Goal: Task Accomplishment & Management: Use online tool/utility

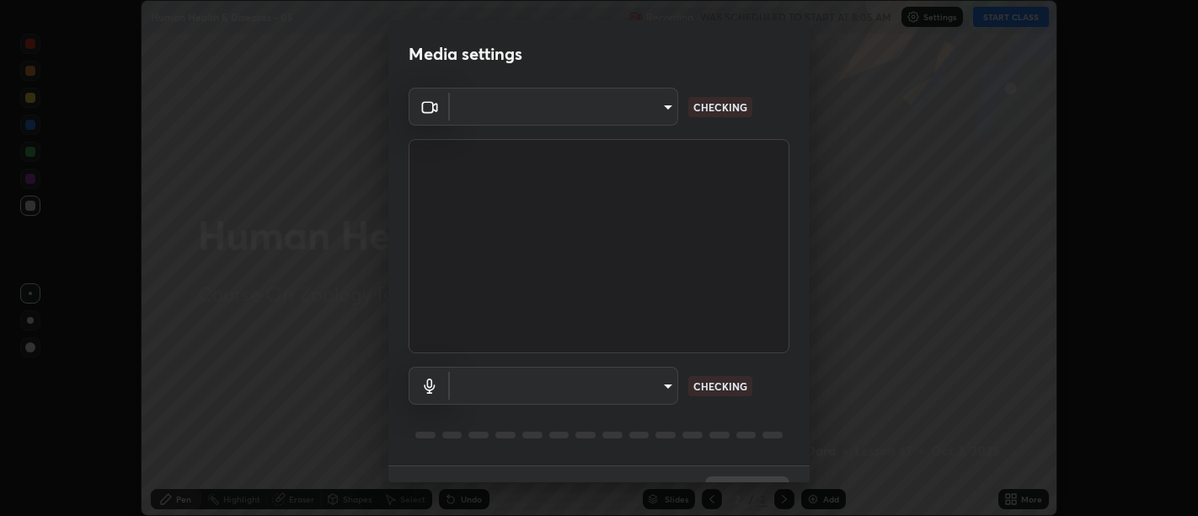
scroll to position [36, 0]
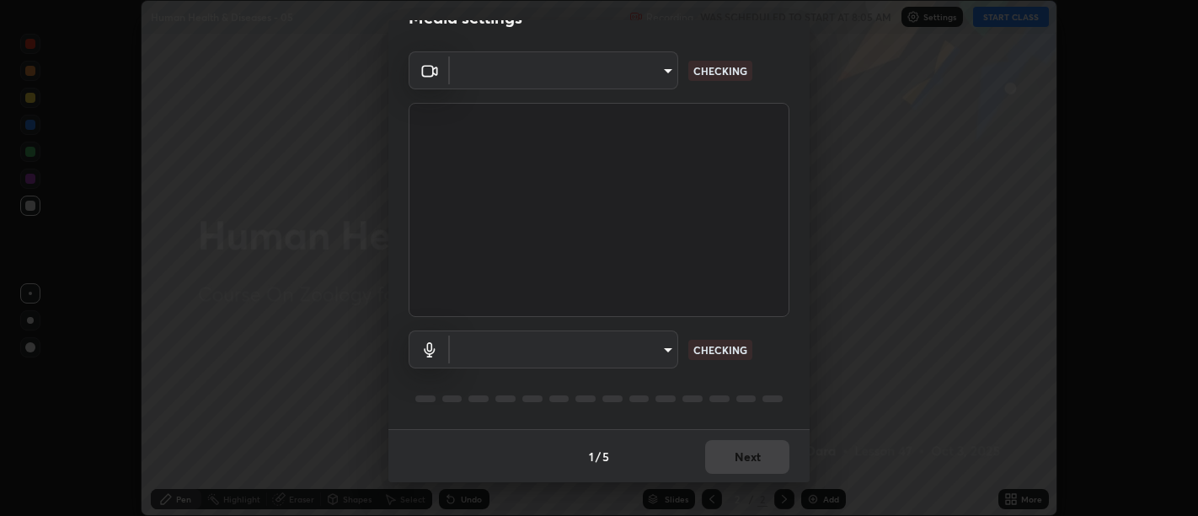
type input "d9b519daceb8a772394af6ea8e45353be5bbf62d8cb1cf3345c472de64055974"
type input "58abe51d7fefdb17ba2419723d43872dcdd823d411622da55c3e9c12cc60ef35"
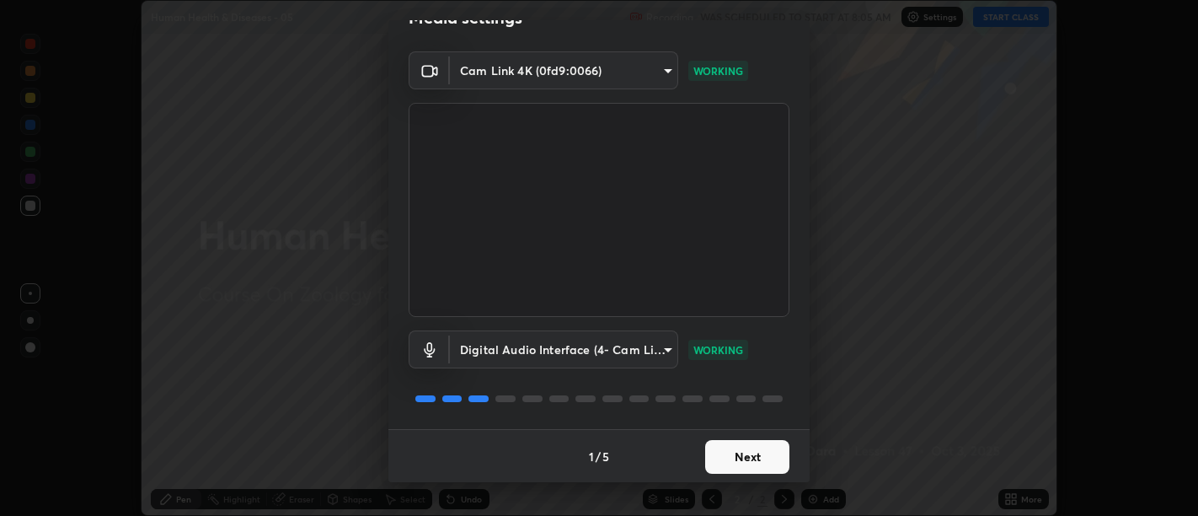
click at [758, 453] on button "Next" at bounding box center [747, 457] width 84 height 34
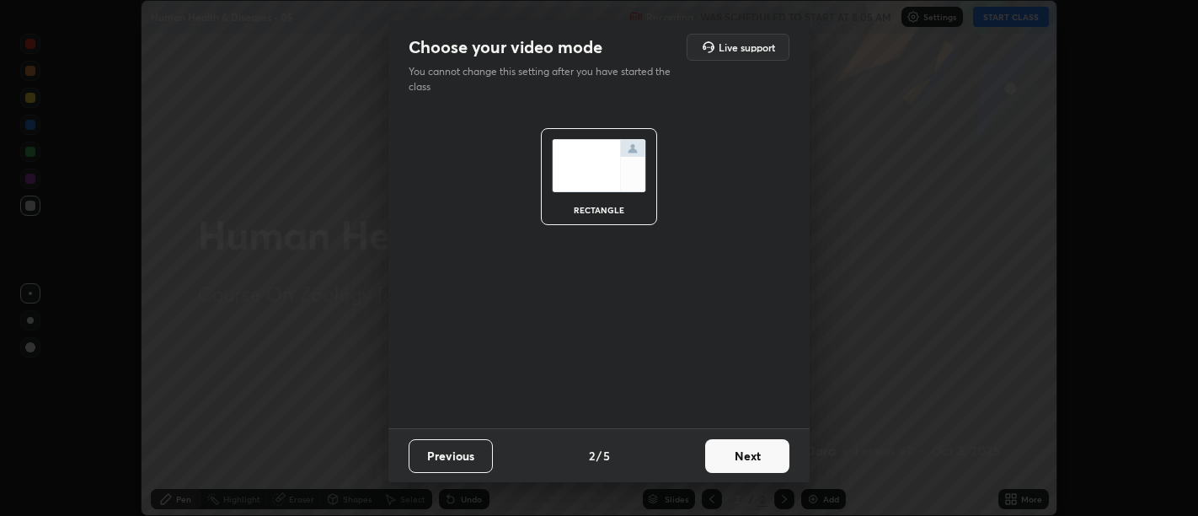
scroll to position [0, 0]
click at [754, 452] on button "Next" at bounding box center [747, 456] width 84 height 34
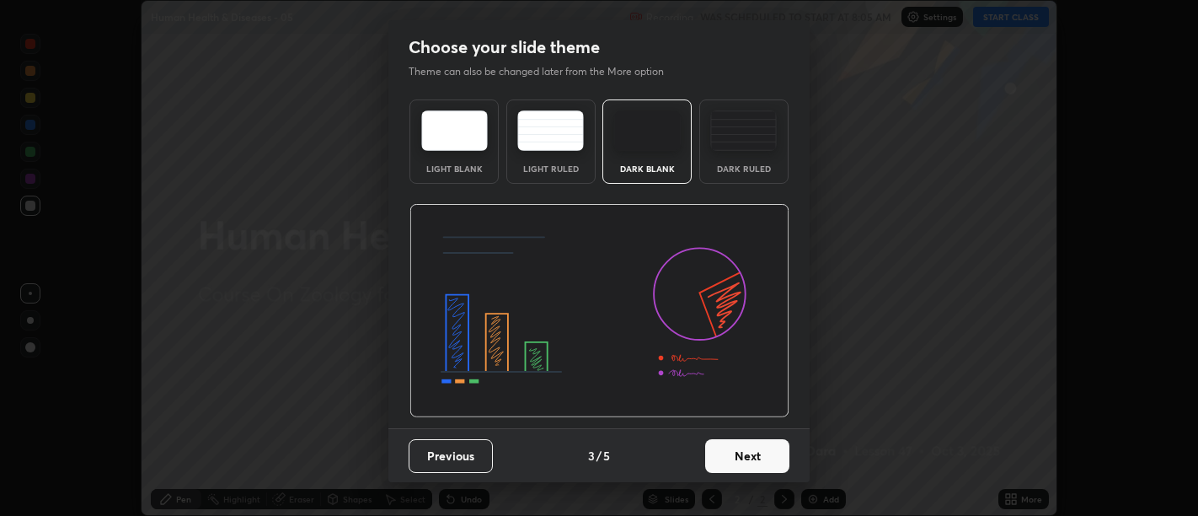
click at [753, 455] on button "Next" at bounding box center [747, 456] width 84 height 34
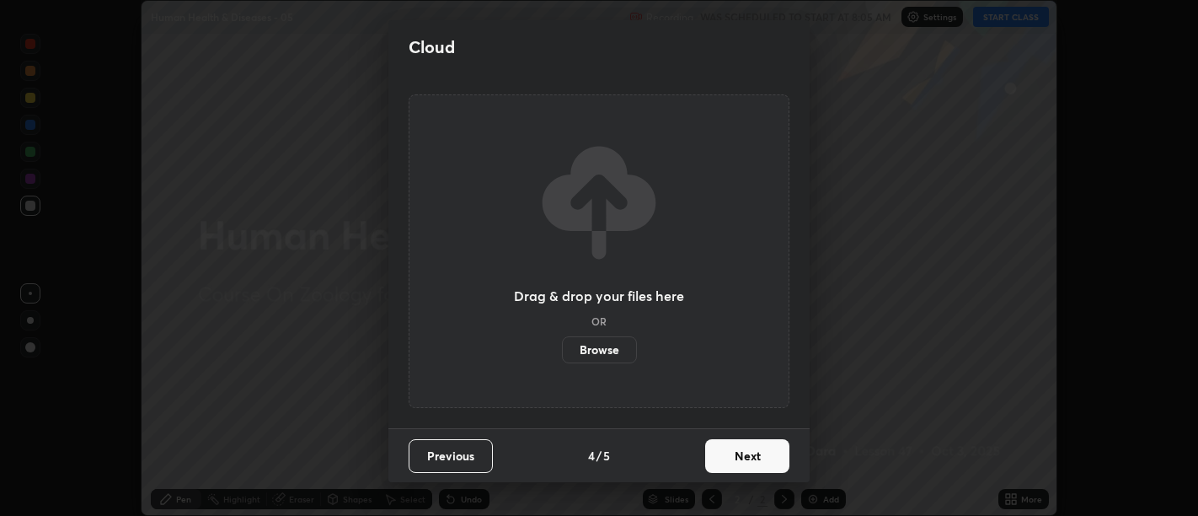
click at [753, 454] on button "Next" at bounding box center [747, 456] width 84 height 34
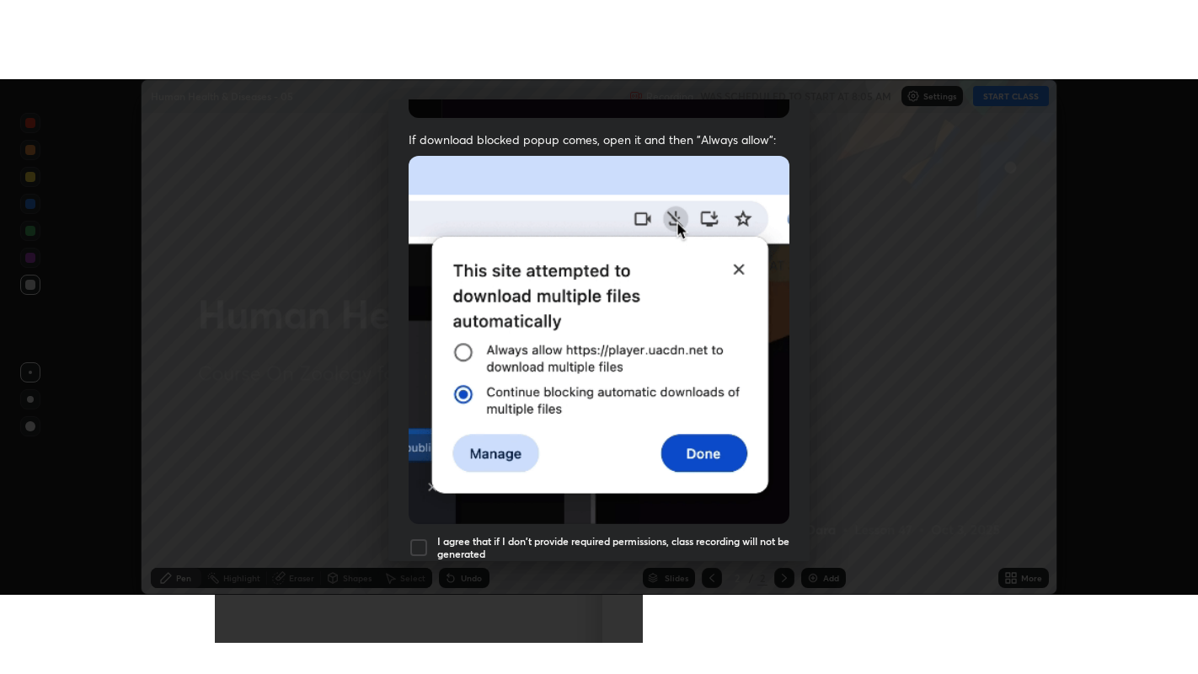
scroll to position [380, 0]
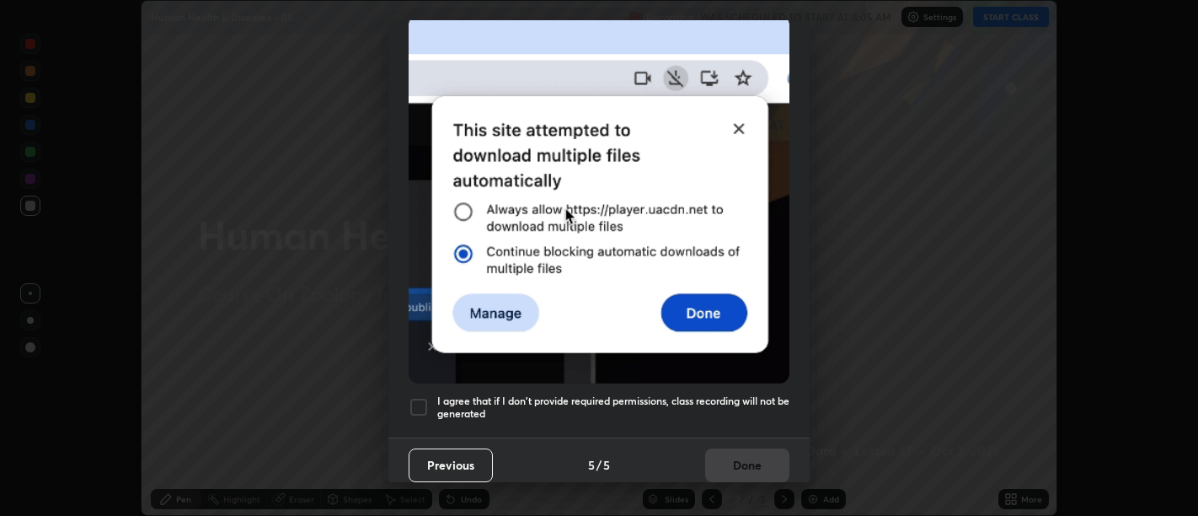
click at [744, 409] on h5 "I agree that if I don't provide required permissions, class recording will not …" at bounding box center [613, 407] width 352 height 26
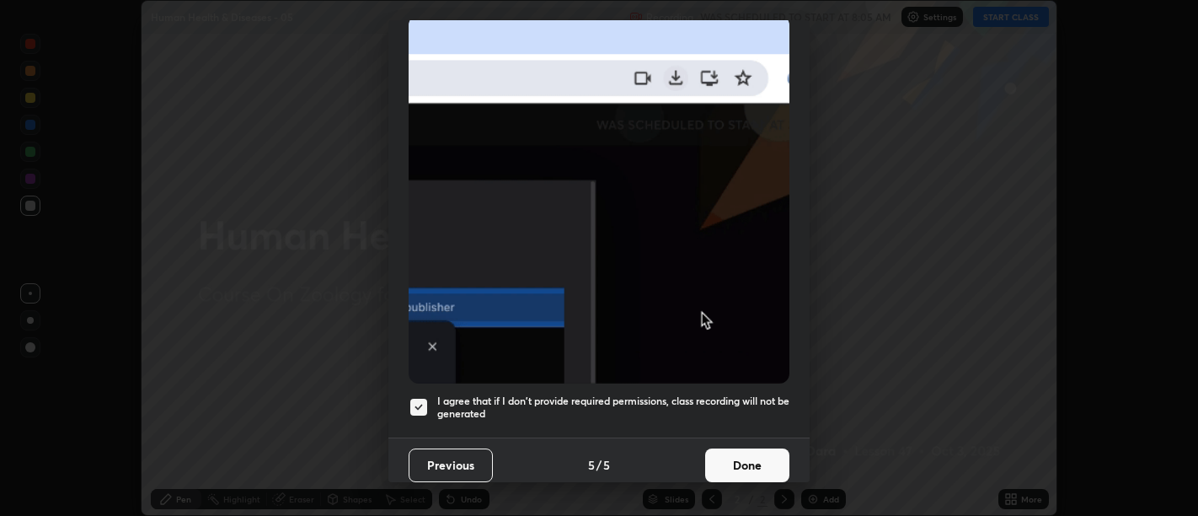
click at [756, 450] on button "Done" at bounding box center [747, 465] width 84 height 34
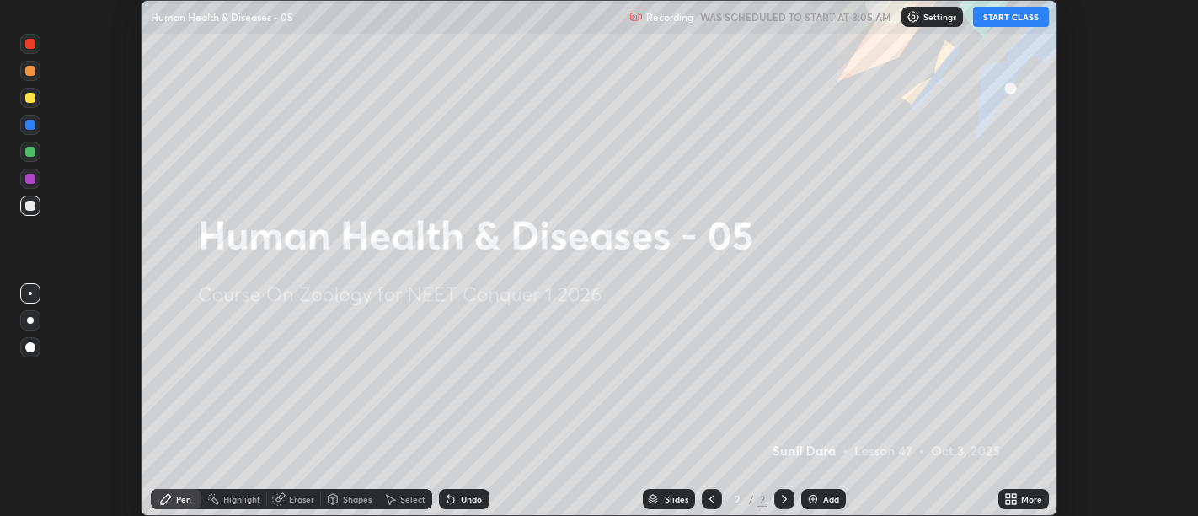
click at [1013, 499] on icon at bounding box center [1011, 498] width 13 height 13
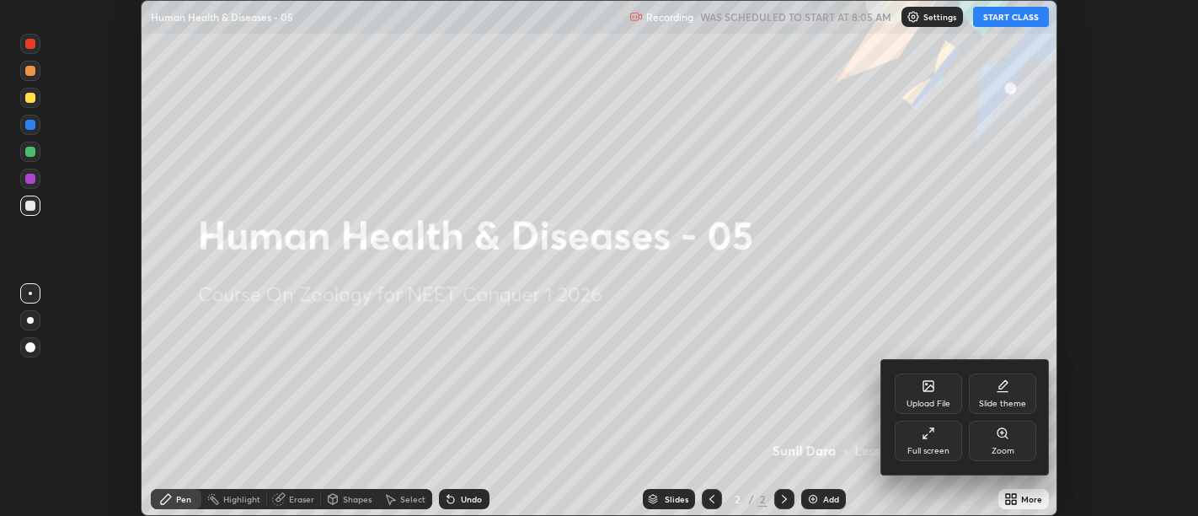
click at [935, 447] on div "Full screen" at bounding box center [929, 451] width 42 height 8
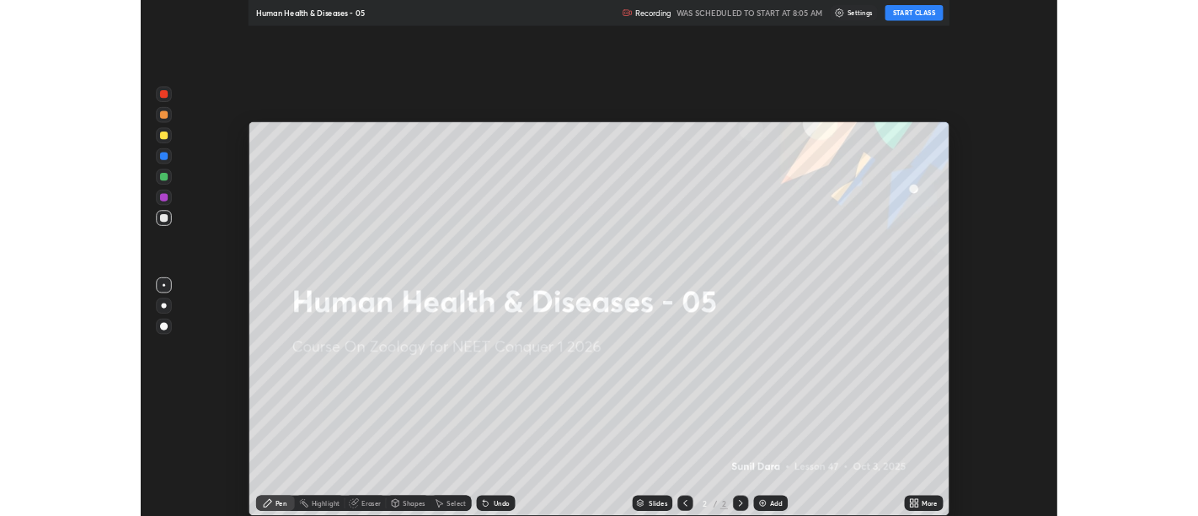
scroll to position [674, 1198]
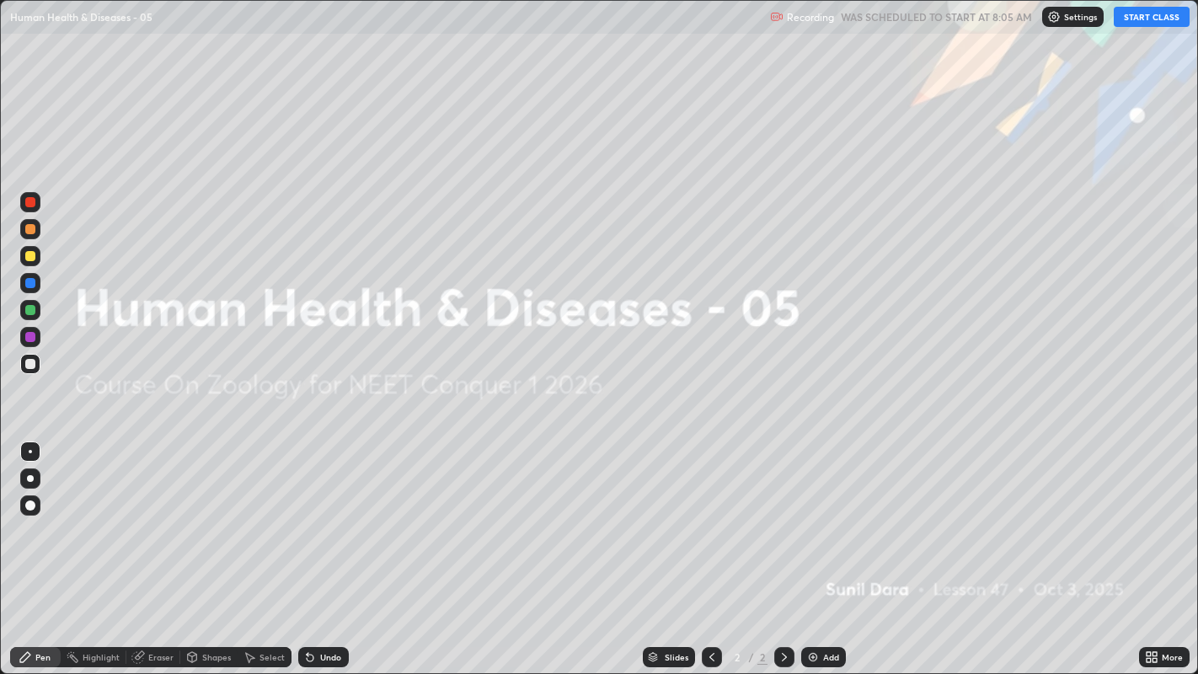
click at [1156, 14] on button "START CLASS" at bounding box center [1152, 17] width 76 height 20
click at [824, 515] on div "Add" at bounding box center [831, 657] width 16 height 8
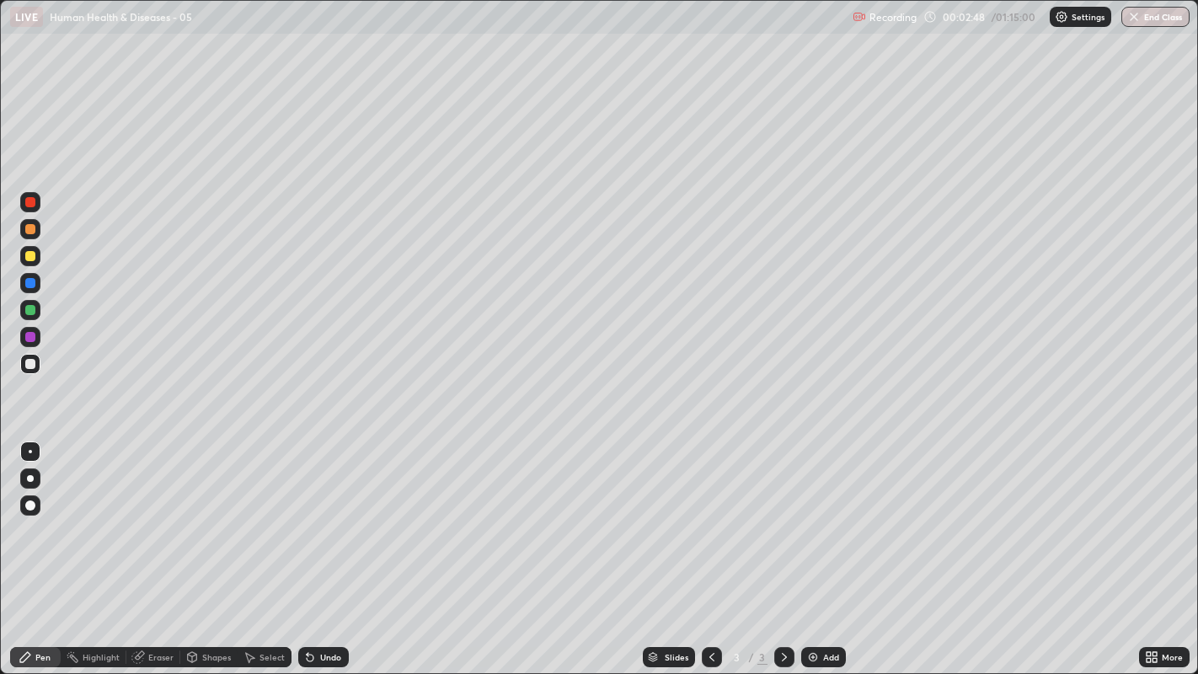
click at [29, 478] on div at bounding box center [30, 478] width 7 height 7
click at [29, 364] on div at bounding box center [30, 364] width 10 height 10
click at [29, 339] on div at bounding box center [30, 337] width 10 height 10
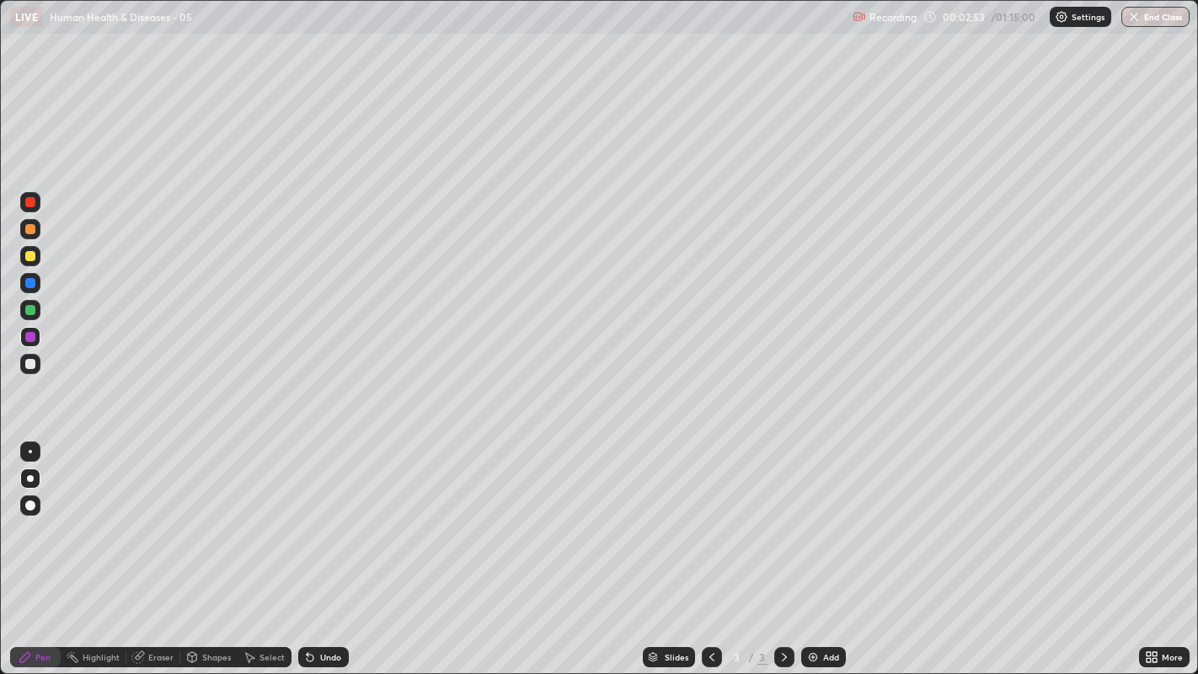
click at [29, 229] on div at bounding box center [30, 229] width 10 height 10
click at [25, 362] on div at bounding box center [30, 364] width 10 height 10
click at [31, 365] on div at bounding box center [30, 364] width 10 height 10
click at [321, 515] on div "Undo" at bounding box center [330, 657] width 21 height 8
click at [327, 515] on div "Undo" at bounding box center [323, 657] width 51 height 20
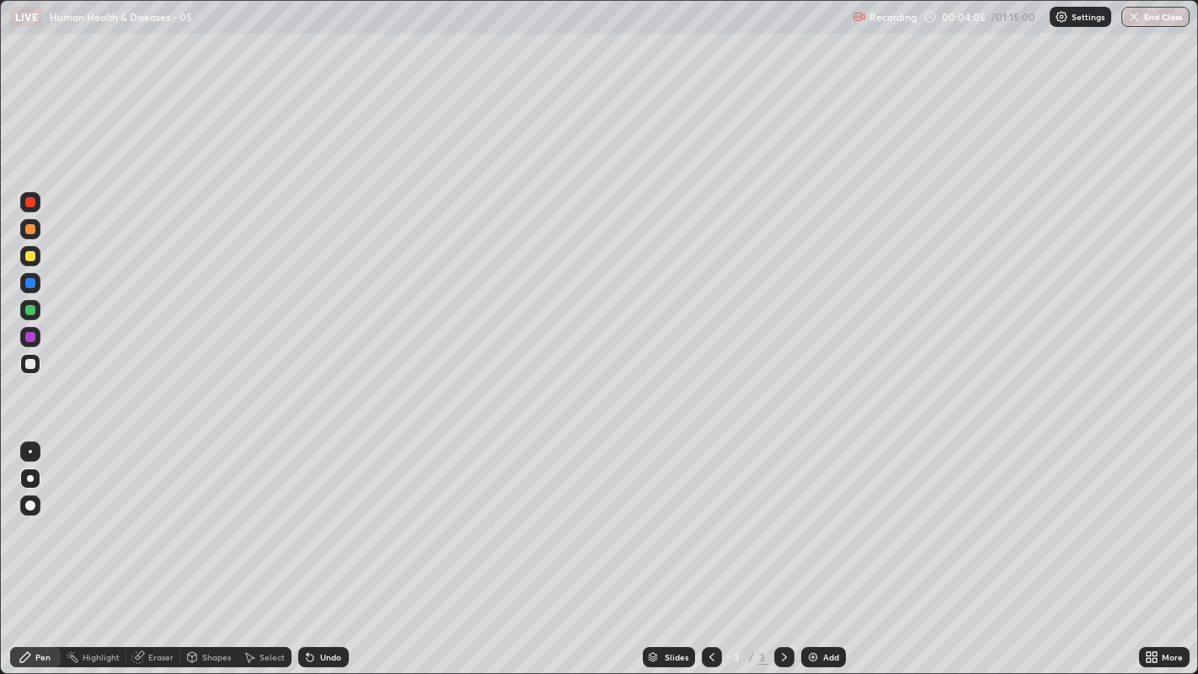
click at [29, 363] on div at bounding box center [30, 364] width 10 height 10
click at [29, 364] on div at bounding box center [30, 364] width 10 height 10
click at [20, 370] on div at bounding box center [30, 364] width 20 height 20
click at [164, 515] on div "Eraser" at bounding box center [160, 657] width 25 height 8
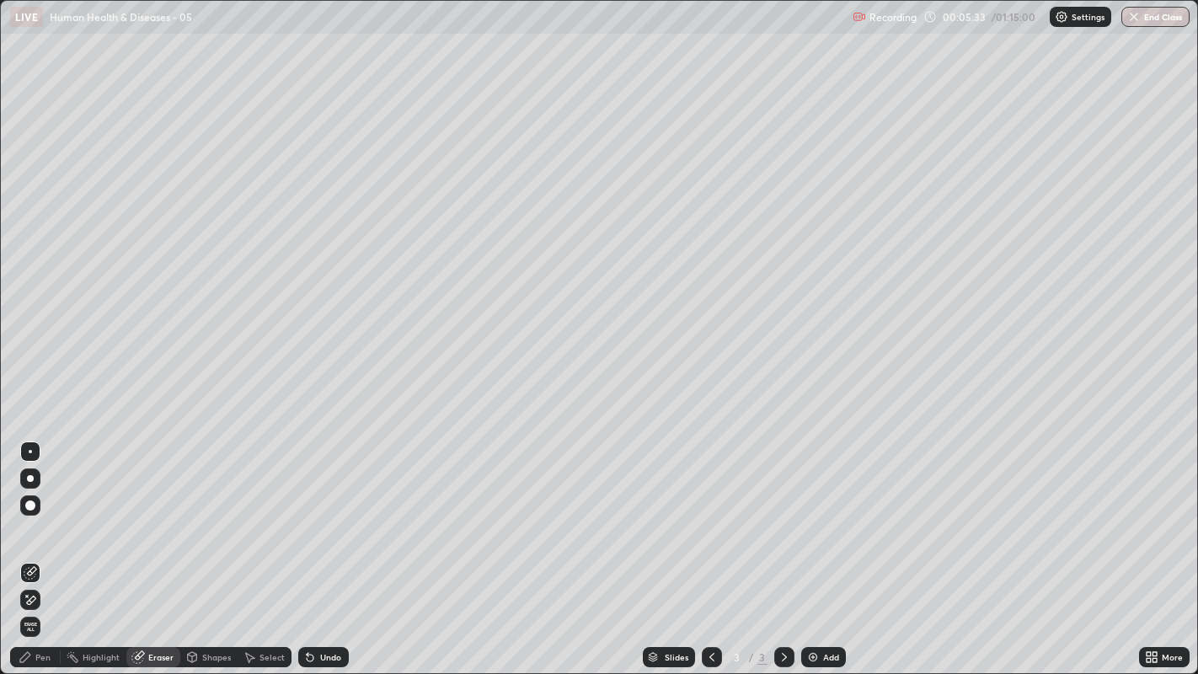
click at [49, 515] on div "Pen" at bounding box center [35, 657] width 51 height 20
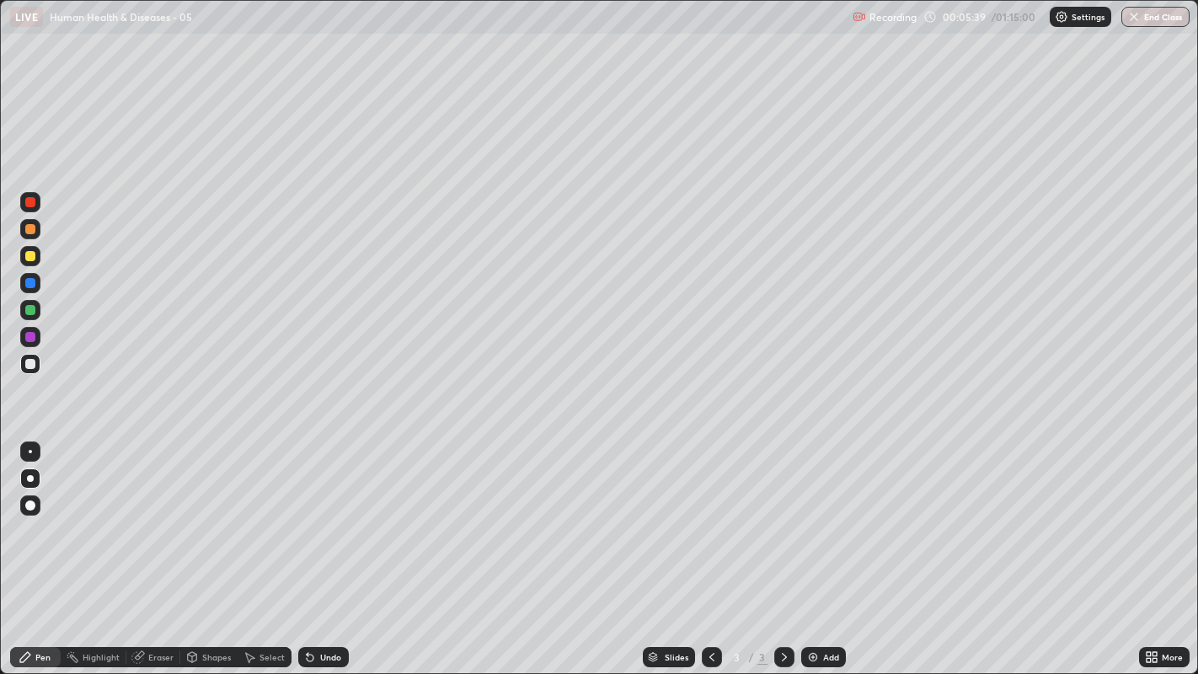
click at [27, 362] on div at bounding box center [30, 364] width 10 height 10
click at [35, 362] on div at bounding box center [30, 364] width 10 height 10
click at [31, 369] on div at bounding box center [30, 364] width 20 height 20
click at [31, 313] on div at bounding box center [30, 310] width 10 height 10
click at [29, 372] on div at bounding box center [30, 364] width 20 height 20
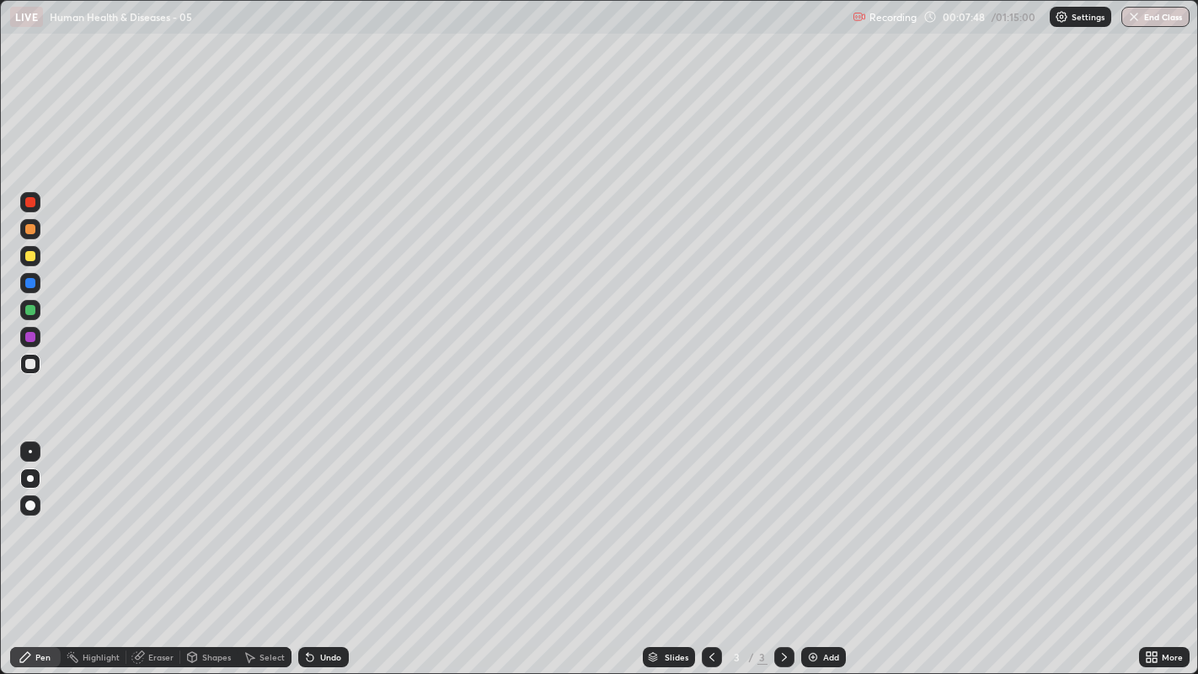
click at [20, 309] on div at bounding box center [30, 310] width 20 height 20
click at [903, 515] on button "Undo" at bounding box center [925, 534] width 49 height 20
click at [26, 366] on div at bounding box center [30, 364] width 10 height 10
click at [29, 340] on div at bounding box center [30, 337] width 10 height 10
click at [26, 254] on div at bounding box center [30, 256] width 10 height 10
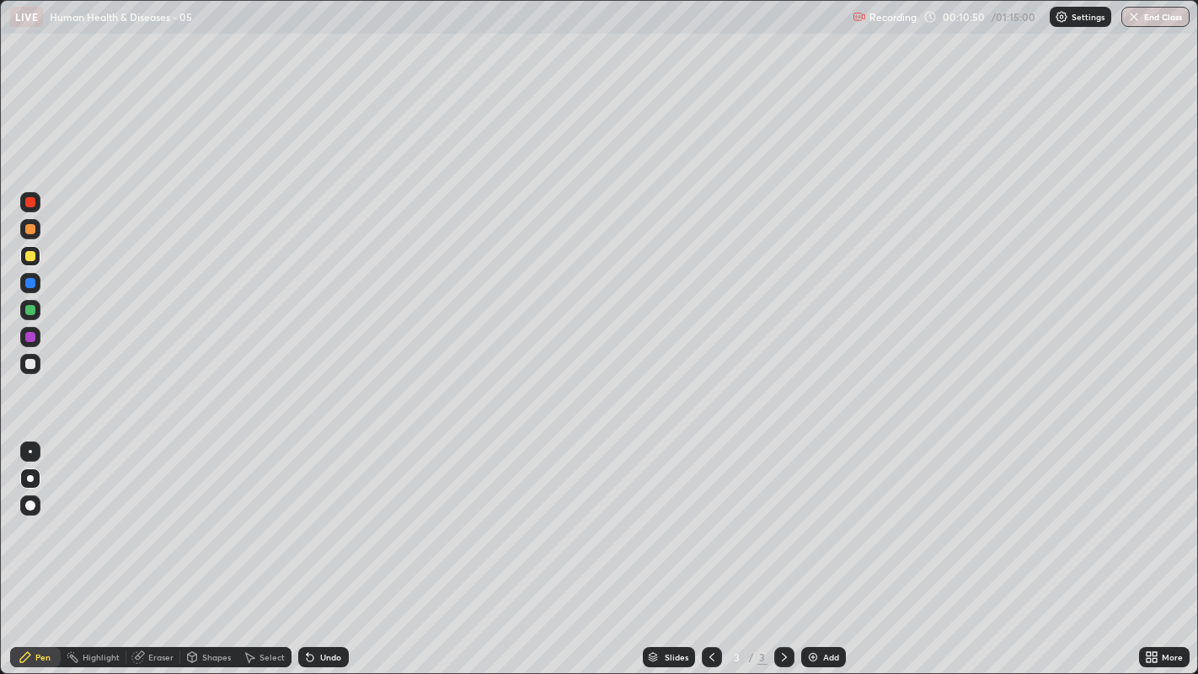
click at [28, 230] on div at bounding box center [30, 229] width 10 height 10
click at [29, 313] on div at bounding box center [30, 310] width 10 height 10
click at [27, 366] on div at bounding box center [30, 364] width 10 height 10
click at [29, 364] on div at bounding box center [30, 364] width 10 height 10
click at [32, 363] on div at bounding box center [30, 364] width 10 height 10
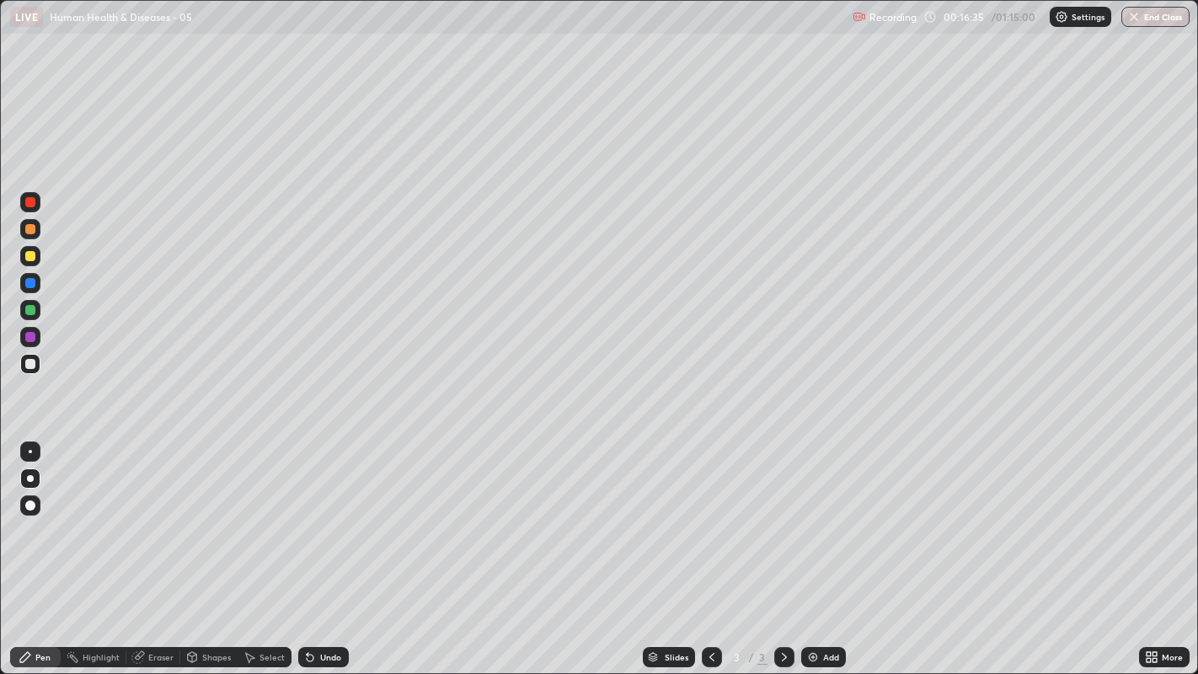
click at [27, 373] on div at bounding box center [30, 364] width 20 height 20
click at [24, 361] on div at bounding box center [30, 364] width 20 height 20
click at [782, 515] on icon at bounding box center [784, 657] width 13 height 13
click at [812, 515] on img at bounding box center [813, 657] width 13 height 13
click at [329, 515] on div "Undo" at bounding box center [330, 657] width 21 height 8
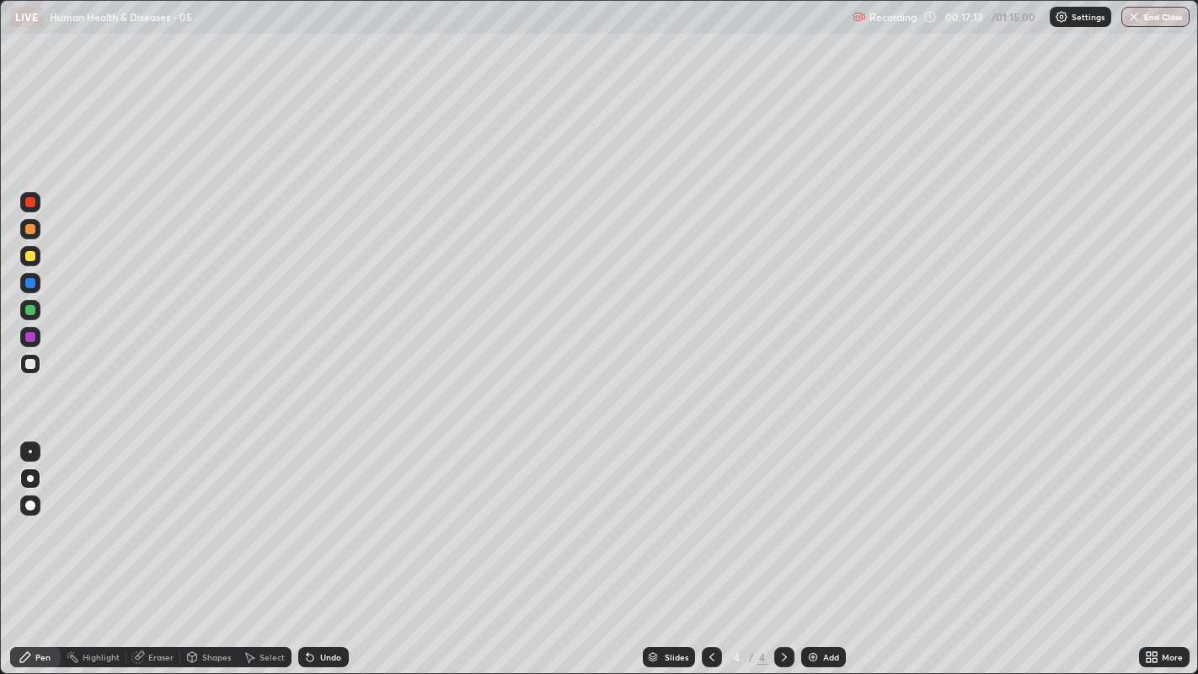
click at [327, 515] on div "Undo" at bounding box center [330, 657] width 21 height 8
click at [326, 515] on div "Undo" at bounding box center [323, 657] width 51 height 20
click at [320, 515] on div "Undo" at bounding box center [323, 657] width 51 height 20
click at [324, 515] on div "Undo" at bounding box center [330, 657] width 21 height 8
click at [329, 515] on div "Undo" at bounding box center [330, 657] width 21 height 8
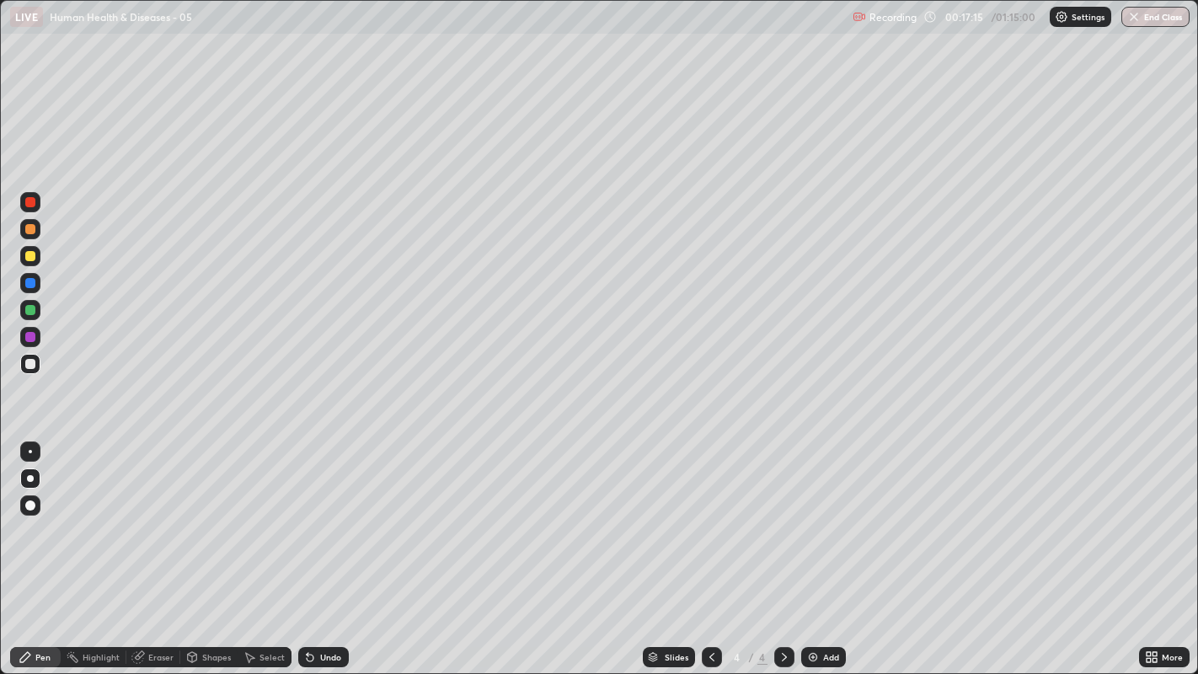
click at [327, 515] on div "Undo" at bounding box center [323, 657] width 51 height 20
click at [325, 515] on div "Undo" at bounding box center [323, 657] width 51 height 20
click at [325, 515] on div "Undo" at bounding box center [330, 657] width 21 height 8
click at [330, 515] on div "Undo" at bounding box center [323, 657] width 51 height 20
click at [323, 515] on div "Undo" at bounding box center [323, 657] width 51 height 20
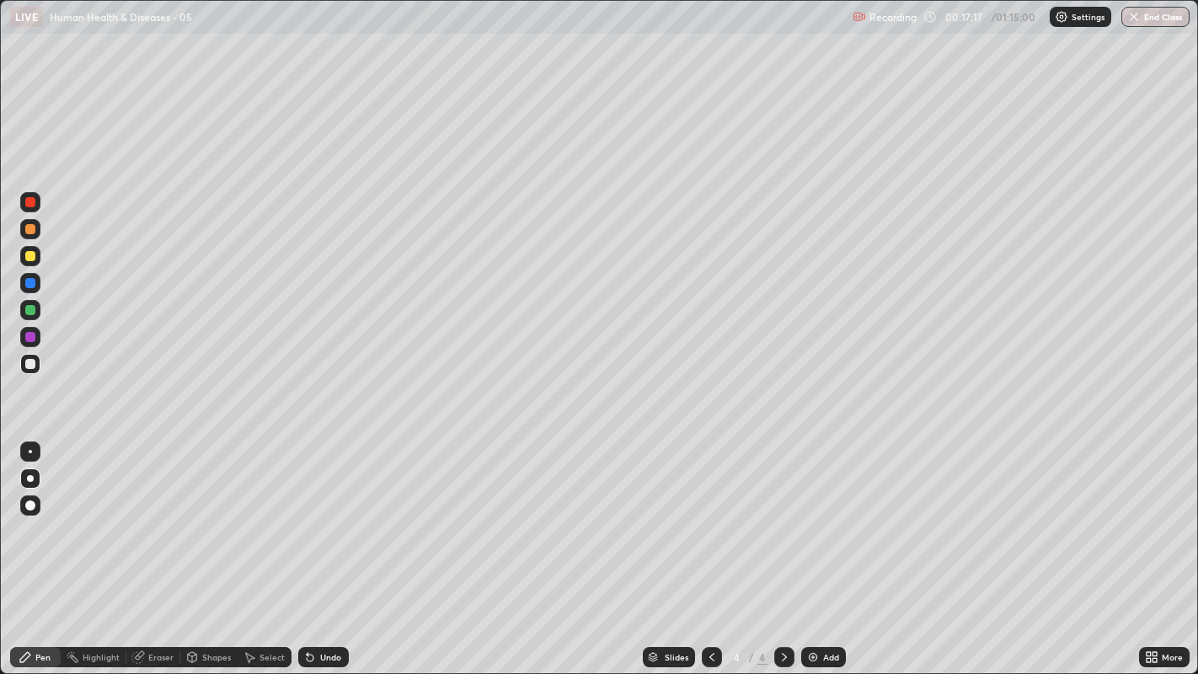
click at [321, 515] on div "Undo" at bounding box center [323, 657] width 51 height 20
click at [320, 515] on div "Undo" at bounding box center [330, 657] width 21 height 8
click at [320, 515] on div "Undo" at bounding box center [323, 657] width 51 height 20
click at [320, 515] on div "Undo" at bounding box center [320, 657] width 57 height 34
click at [319, 515] on div "Undo" at bounding box center [320, 657] width 57 height 34
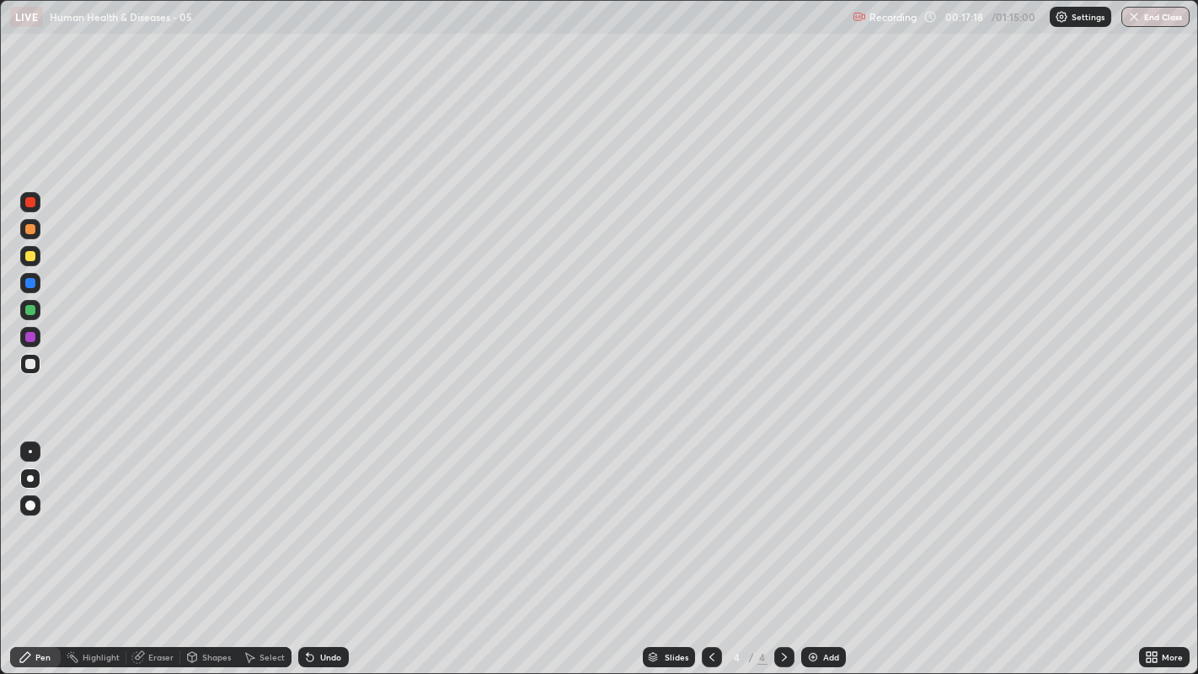
click at [314, 515] on div "Undo" at bounding box center [320, 657] width 57 height 34
click at [29, 363] on div at bounding box center [30, 364] width 10 height 10
click at [27, 231] on div at bounding box center [30, 229] width 10 height 10
click at [20, 363] on div at bounding box center [30, 364] width 20 height 20
click at [27, 367] on div at bounding box center [30, 364] width 10 height 10
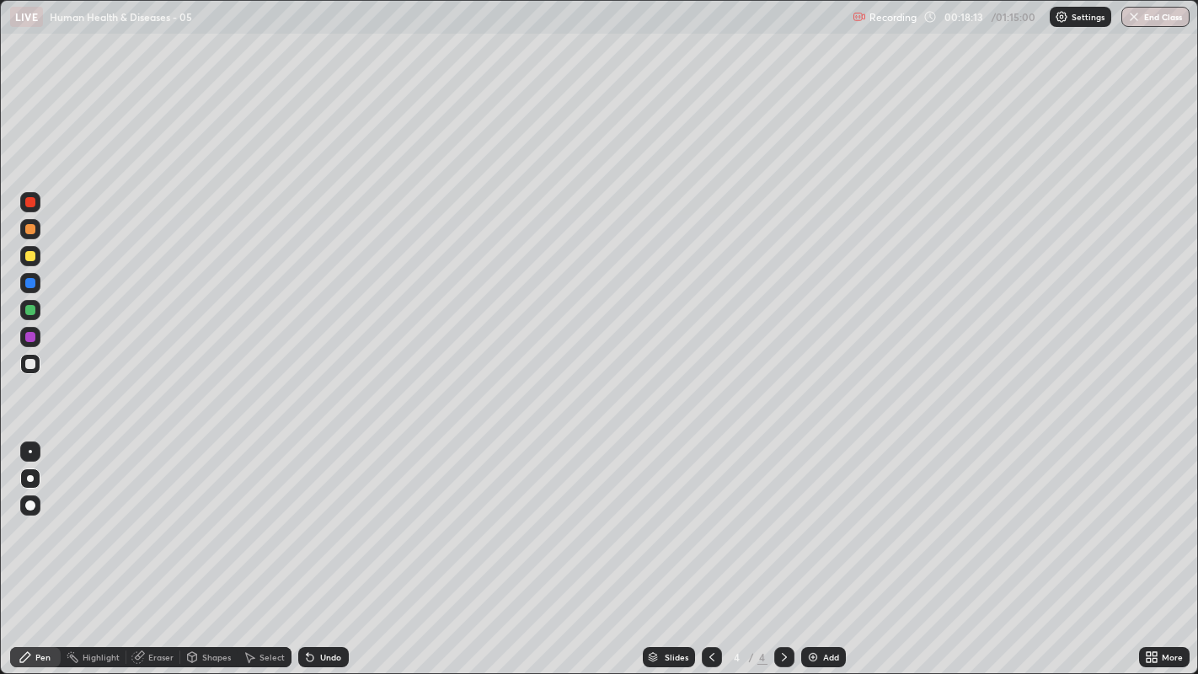
click at [331, 515] on div "Undo" at bounding box center [323, 657] width 51 height 20
click at [335, 515] on div "Undo" at bounding box center [323, 657] width 51 height 20
click at [29, 363] on div at bounding box center [30, 364] width 10 height 10
click at [32, 366] on div at bounding box center [30, 364] width 10 height 10
click at [29, 255] on div at bounding box center [30, 256] width 10 height 10
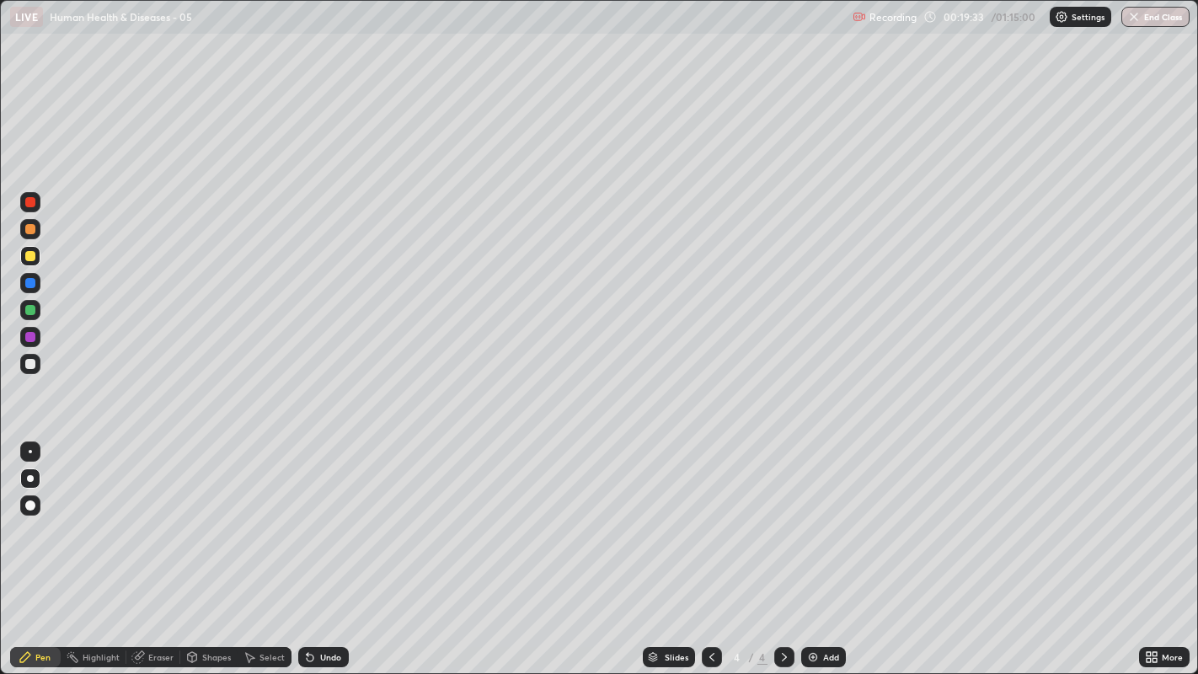
click at [29, 363] on div at bounding box center [30, 364] width 10 height 10
click at [34, 367] on div at bounding box center [30, 364] width 10 height 10
click at [22, 368] on div at bounding box center [30, 364] width 20 height 20
click at [21, 361] on div at bounding box center [30, 364] width 20 height 20
click at [32, 362] on div at bounding box center [30, 364] width 10 height 10
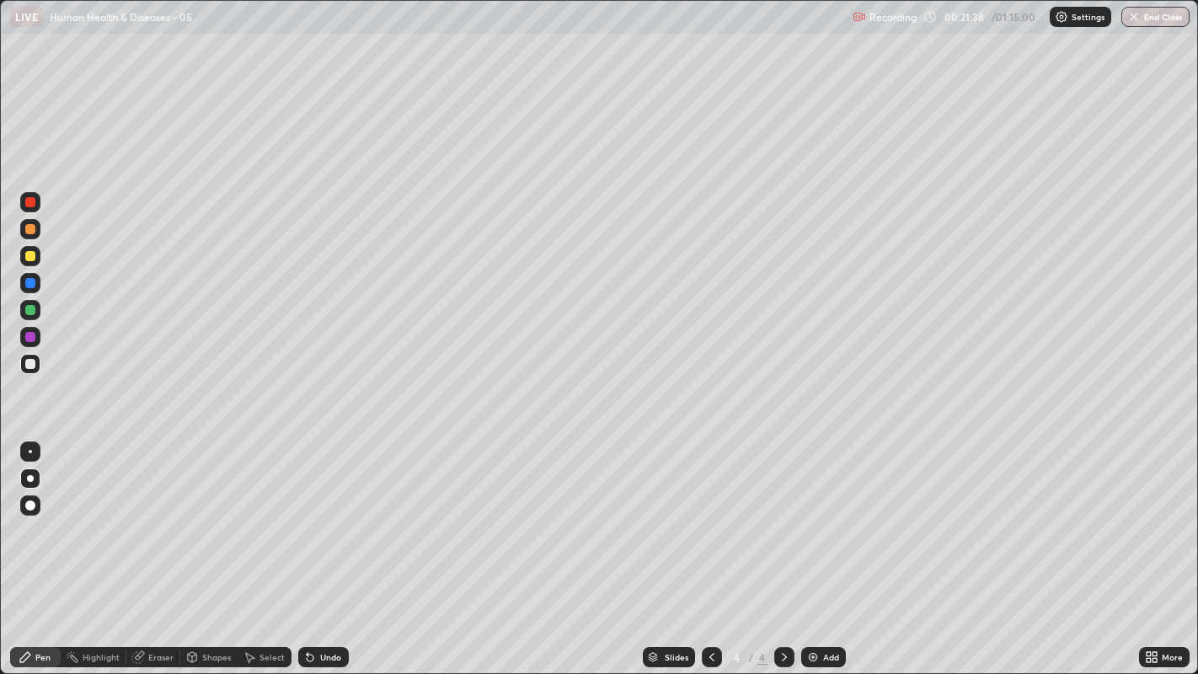
click at [320, 515] on div "Undo" at bounding box center [330, 657] width 21 height 8
click at [321, 515] on div "Undo" at bounding box center [330, 657] width 21 height 8
click at [333, 515] on div "Undo" at bounding box center [330, 657] width 21 height 8
click at [326, 515] on div "Undo" at bounding box center [330, 657] width 21 height 8
click at [331, 515] on div "Undo" at bounding box center [330, 657] width 21 height 8
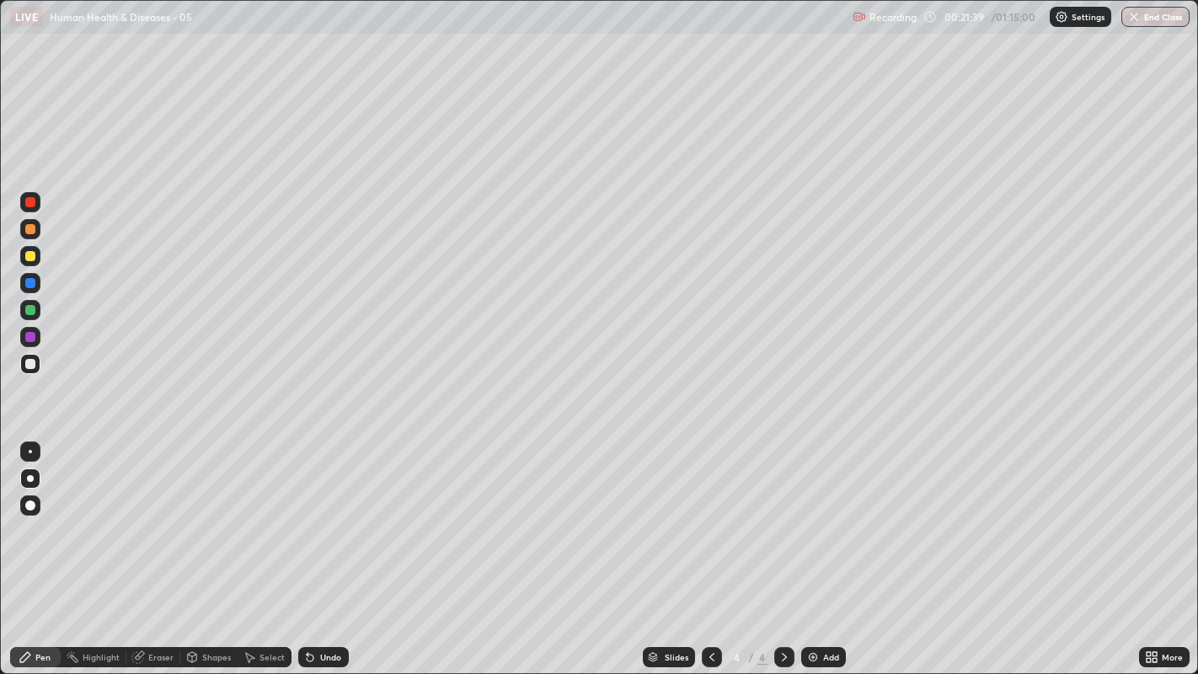
click at [335, 515] on div "Undo" at bounding box center [330, 657] width 21 height 8
click at [340, 515] on div "Undo" at bounding box center [323, 657] width 51 height 20
click at [341, 515] on div "Undo" at bounding box center [323, 657] width 51 height 20
click at [340, 515] on div "Undo" at bounding box center [323, 657] width 51 height 20
click at [339, 515] on div "Undo" at bounding box center [330, 657] width 21 height 8
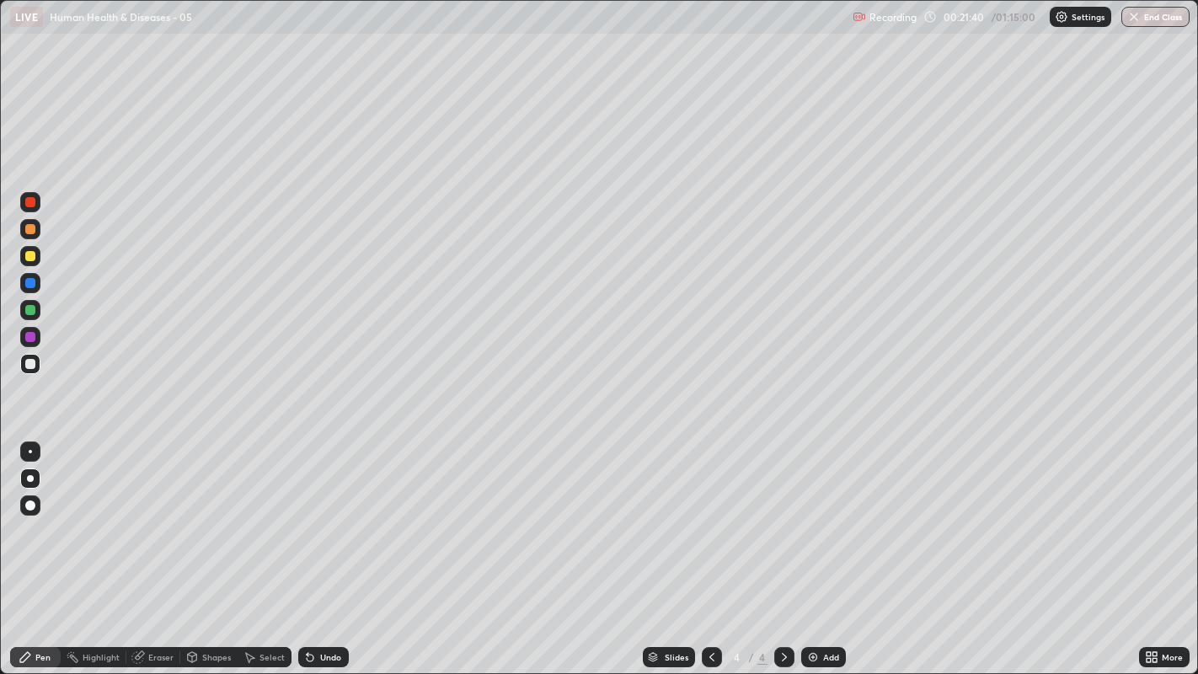
click at [339, 515] on div "Undo" at bounding box center [323, 657] width 51 height 20
click at [335, 515] on div "Undo" at bounding box center [330, 657] width 21 height 8
click at [330, 515] on div "Undo" at bounding box center [330, 657] width 21 height 8
click at [326, 515] on div "Undo" at bounding box center [330, 657] width 21 height 8
click at [330, 515] on div "Undo" at bounding box center [330, 657] width 21 height 8
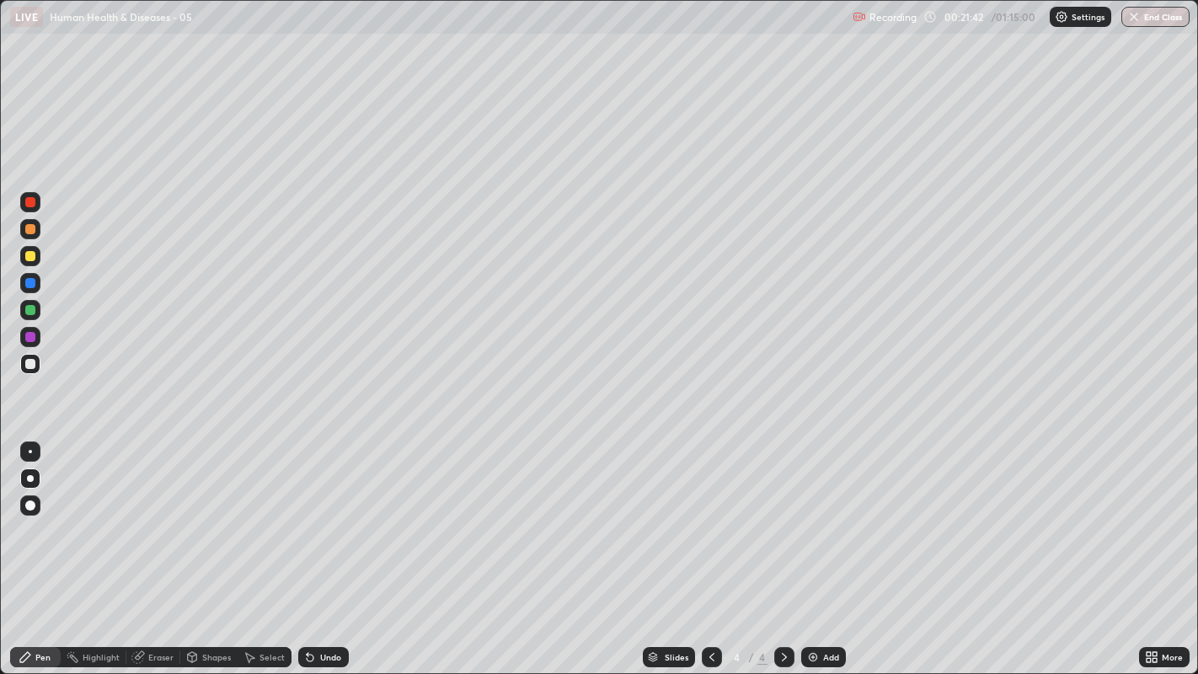
click at [334, 515] on div "Undo" at bounding box center [330, 657] width 21 height 8
click at [330, 515] on div "Undo" at bounding box center [330, 657] width 21 height 8
click at [321, 515] on div "Undo" at bounding box center [330, 657] width 21 height 8
click at [335, 515] on div "Undo" at bounding box center [330, 657] width 21 height 8
click at [324, 515] on div "Undo" at bounding box center [330, 657] width 21 height 8
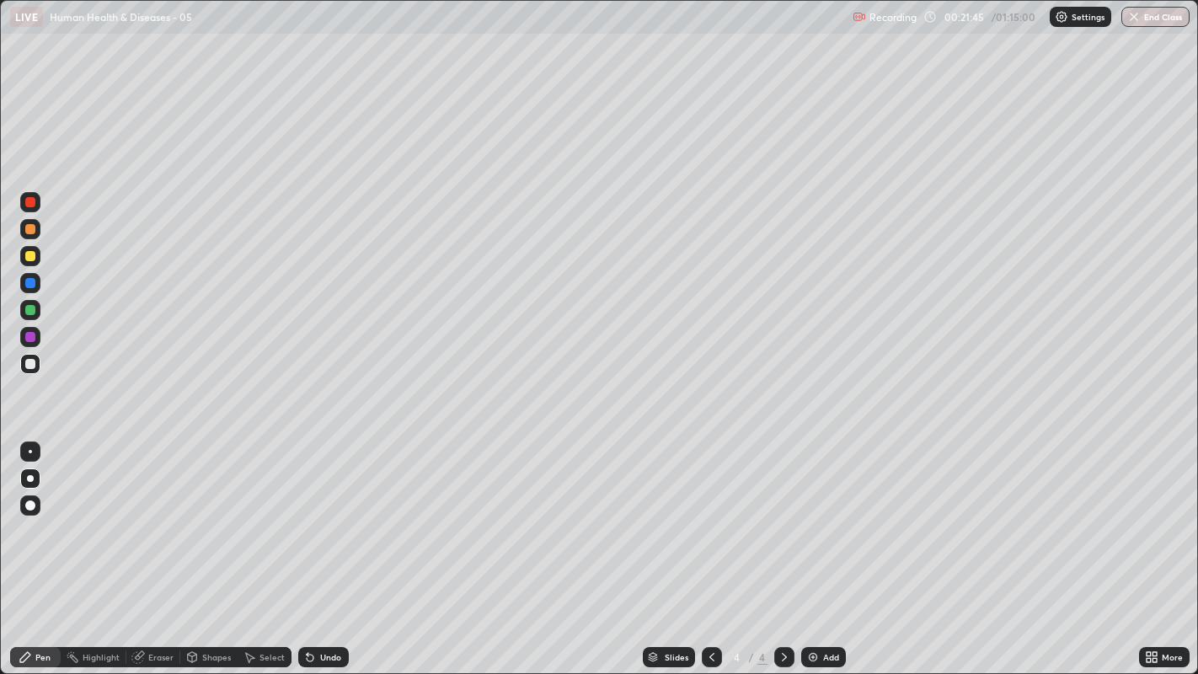
click at [325, 515] on div "Undo" at bounding box center [330, 657] width 21 height 8
click at [327, 515] on div "Undo" at bounding box center [330, 657] width 21 height 8
click at [323, 515] on div "Undo" at bounding box center [323, 657] width 51 height 20
click at [324, 515] on div "Undo" at bounding box center [330, 657] width 21 height 8
click at [323, 515] on div "Undo" at bounding box center [330, 657] width 21 height 8
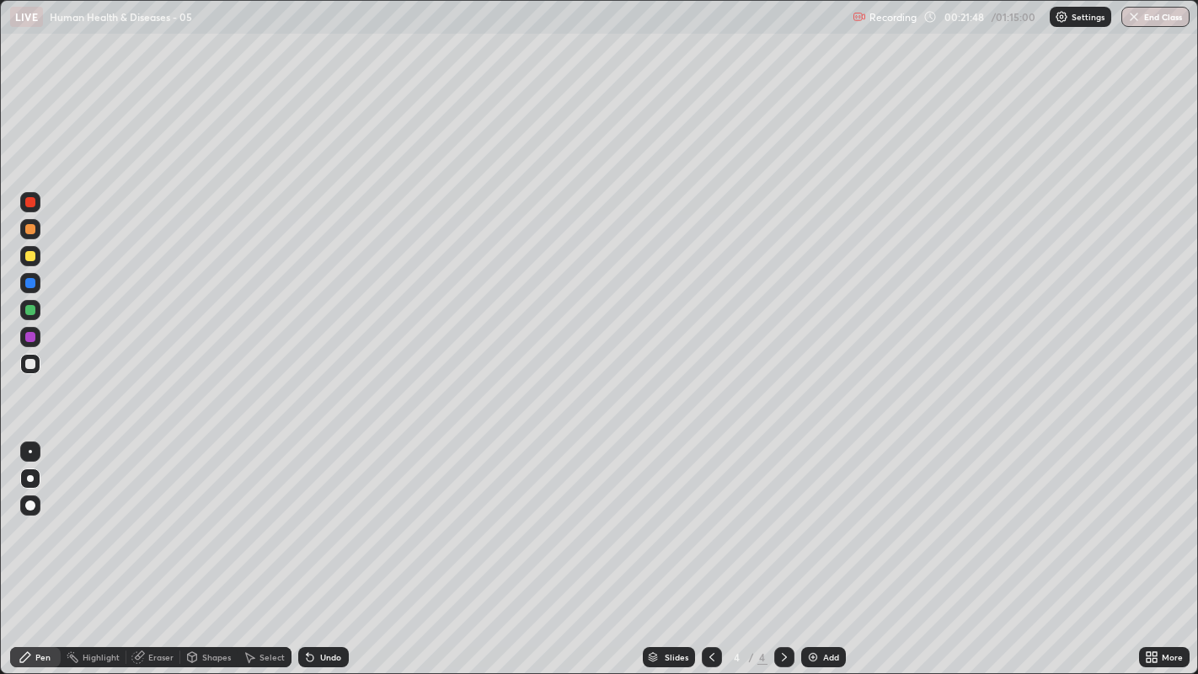
click at [323, 515] on div "Undo" at bounding box center [330, 657] width 21 height 8
click at [324, 515] on div "Undo" at bounding box center [330, 657] width 21 height 8
click at [320, 515] on div "Undo" at bounding box center [330, 657] width 21 height 8
click at [321, 515] on div "Undo" at bounding box center [330, 657] width 21 height 8
click at [321, 515] on div "Undo" at bounding box center [323, 657] width 51 height 20
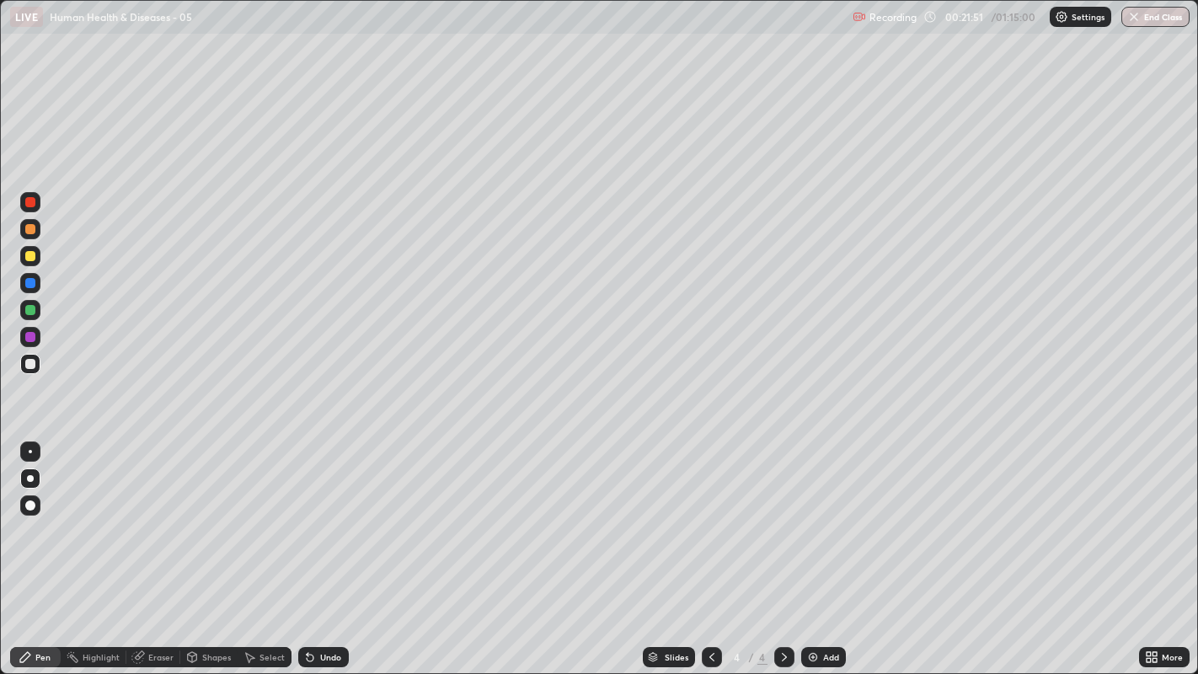
click at [38, 515] on div "Pen" at bounding box center [42, 657] width 15 height 8
click at [27, 368] on div at bounding box center [30, 364] width 10 height 10
click at [35, 364] on div at bounding box center [30, 364] width 10 height 10
click at [29, 366] on div at bounding box center [30, 364] width 10 height 10
click at [30, 363] on div at bounding box center [30, 364] width 10 height 10
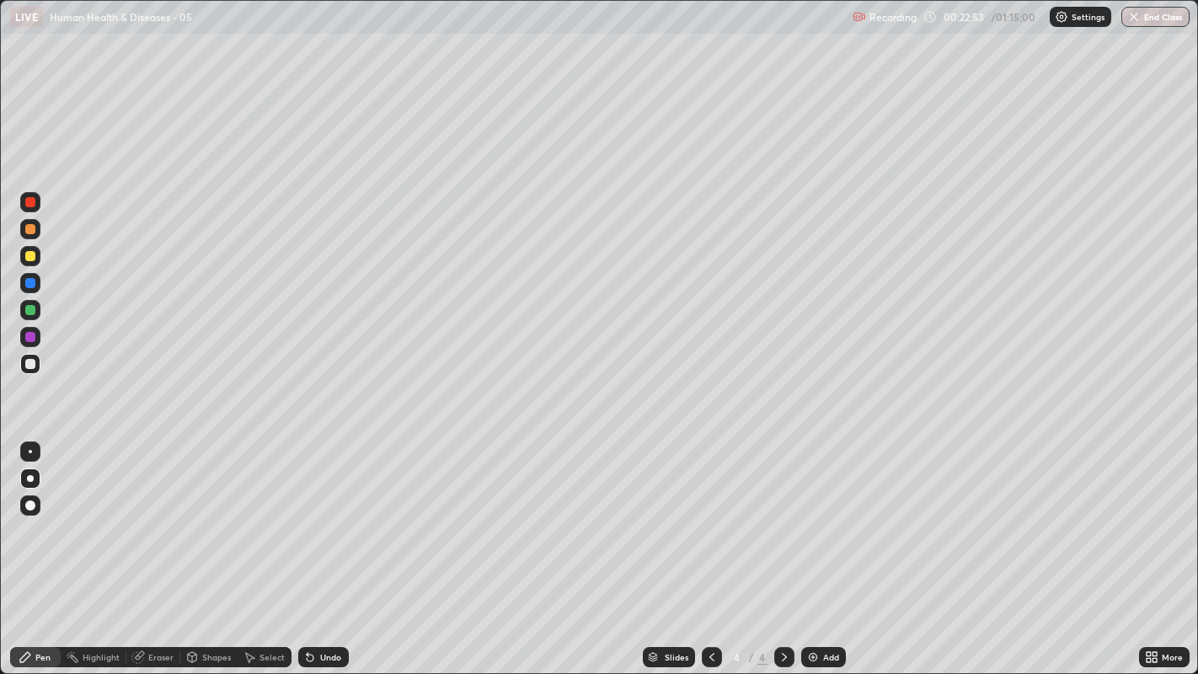
click at [782, 515] on icon at bounding box center [784, 657] width 13 height 13
click at [814, 515] on div "Add" at bounding box center [823, 657] width 45 height 20
click at [25, 364] on div at bounding box center [30, 364] width 10 height 10
click at [30, 233] on div at bounding box center [30, 229] width 10 height 10
click at [29, 359] on div at bounding box center [30, 364] width 10 height 10
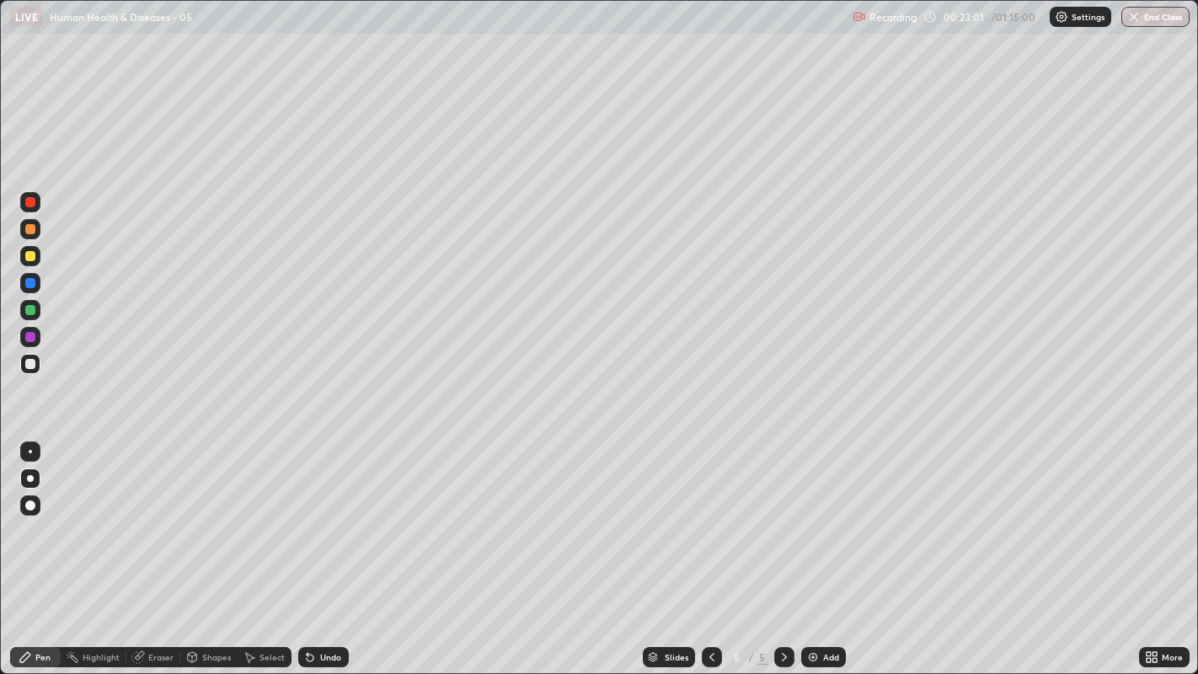
click at [25, 362] on div at bounding box center [30, 364] width 10 height 10
click at [33, 359] on div at bounding box center [30, 364] width 10 height 10
click at [26, 362] on div at bounding box center [30, 364] width 10 height 10
click at [29, 364] on div at bounding box center [30, 364] width 10 height 10
click at [25, 251] on div at bounding box center [30, 256] width 20 height 20
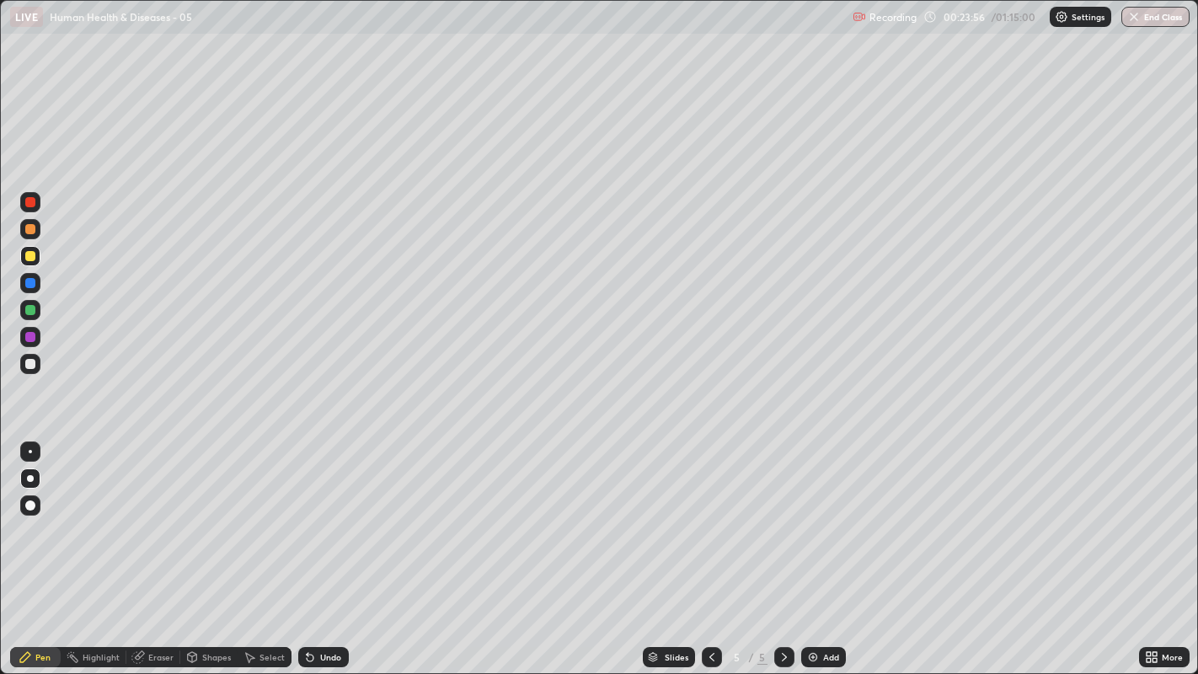
click at [26, 366] on div at bounding box center [30, 364] width 10 height 10
click at [28, 366] on div at bounding box center [30, 364] width 10 height 10
click at [34, 368] on div at bounding box center [30, 364] width 20 height 20
click at [324, 515] on div "Undo" at bounding box center [323, 657] width 51 height 20
click at [326, 515] on div "Undo" at bounding box center [330, 657] width 21 height 8
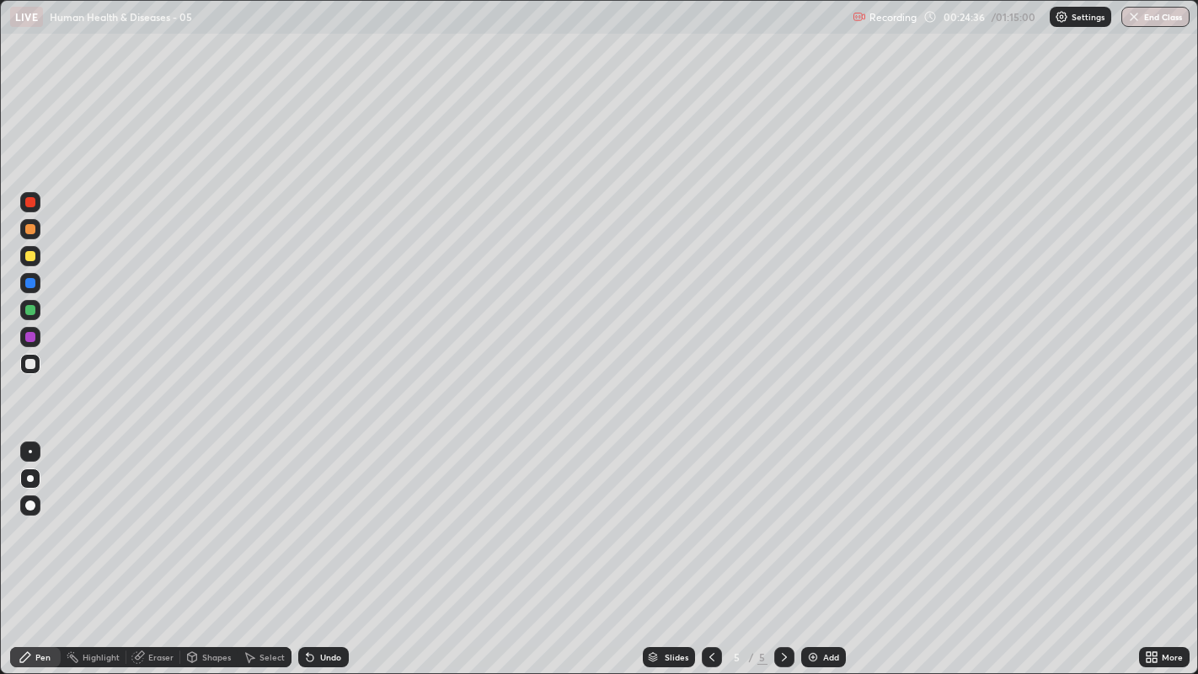
click at [29, 363] on div at bounding box center [30, 364] width 10 height 10
click at [29, 257] on div at bounding box center [30, 256] width 10 height 10
click at [31, 360] on div at bounding box center [30, 364] width 10 height 10
click at [33, 364] on div at bounding box center [30, 364] width 10 height 10
click at [782, 515] on icon at bounding box center [784, 657] width 13 height 13
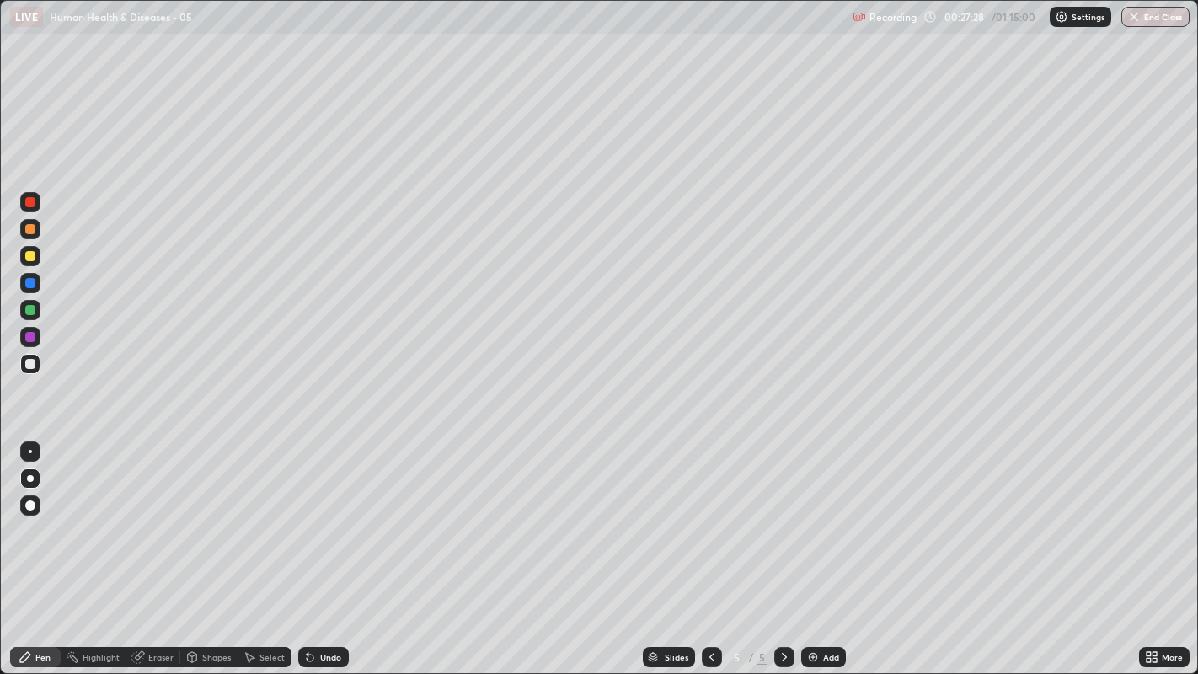
click at [817, 515] on img at bounding box center [813, 657] width 13 height 13
click at [32, 363] on div at bounding box center [30, 364] width 10 height 10
click at [318, 515] on div "Undo" at bounding box center [323, 657] width 51 height 20
click at [324, 515] on div "Undo" at bounding box center [323, 657] width 51 height 20
click at [325, 515] on div "Undo" at bounding box center [330, 657] width 21 height 8
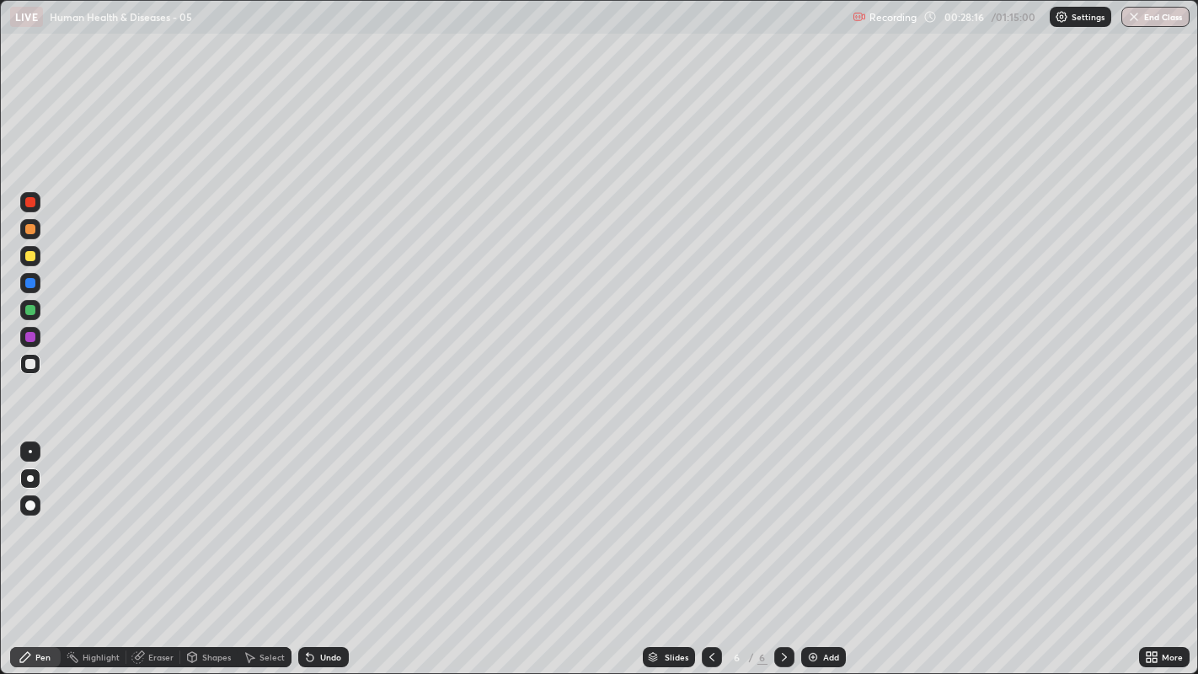
click at [328, 515] on div "Undo" at bounding box center [330, 657] width 21 height 8
click at [29, 372] on div at bounding box center [30, 364] width 20 height 20
click at [29, 364] on div at bounding box center [30, 364] width 10 height 10
click at [35, 367] on div at bounding box center [30, 364] width 10 height 10
click at [27, 368] on div at bounding box center [30, 364] width 10 height 10
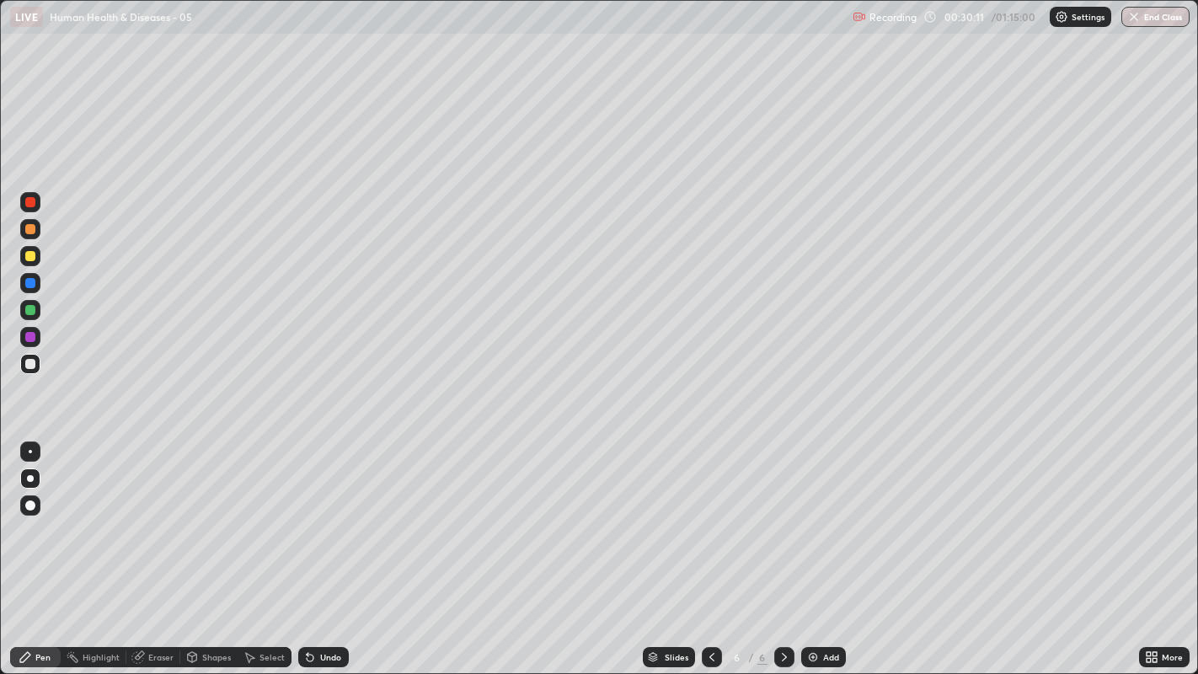
click at [29, 257] on div at bounding box center [30, 256] width 10 height 10
click at [29, 367] on div at bounding box center [30, 364] width 10 height 10
click at [32, 368] on div at bounding box center [30, 364] width 10 height 10
click at [782, 515] on icon at bounding box center [784, 657] width 13 height 13
click at [814, 515] on img at bounding box center [813, 657] width 13 height 13
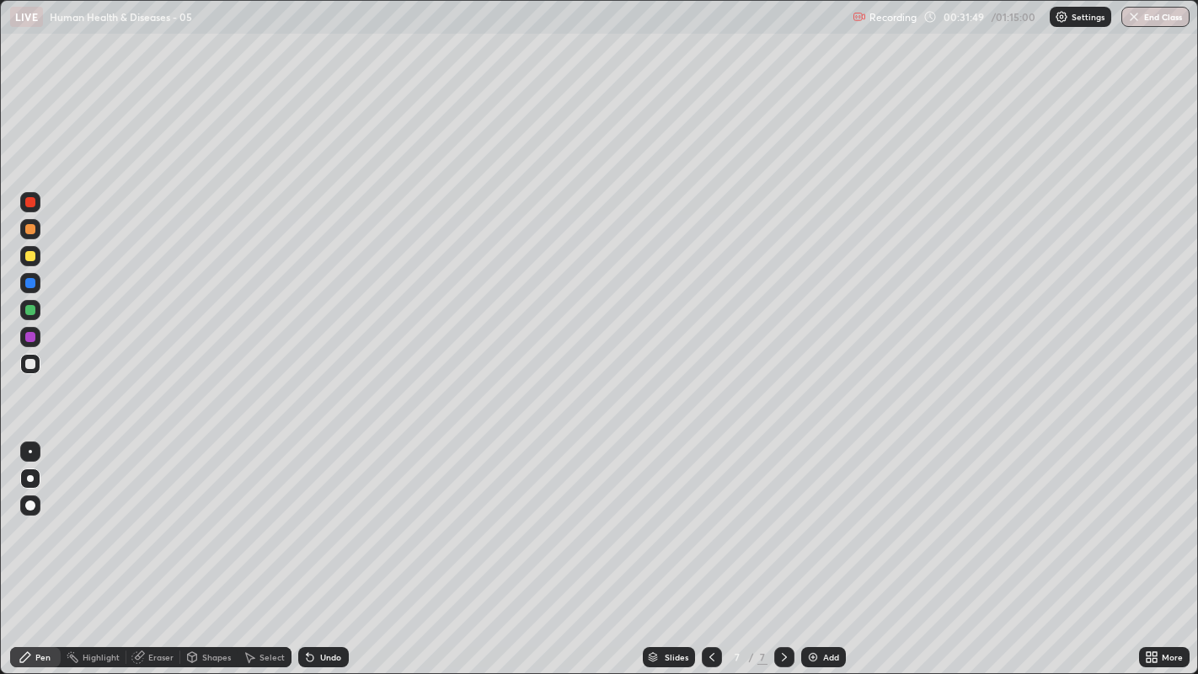
click at [30, 372] on div at bounding box center [30, 364] width 20 height 20
click at [34, 366] on div at bounding box center [30, 364] width 10 height 10
click at [35, 313] on div at bounding box center [30, 310] width 10 height 10
click at [335, 515] on div "Undo" at bounding box center [323, 657] width 51 height 20
click at [31, 367] on div at bounding box center [30, 364] width 10 height 10
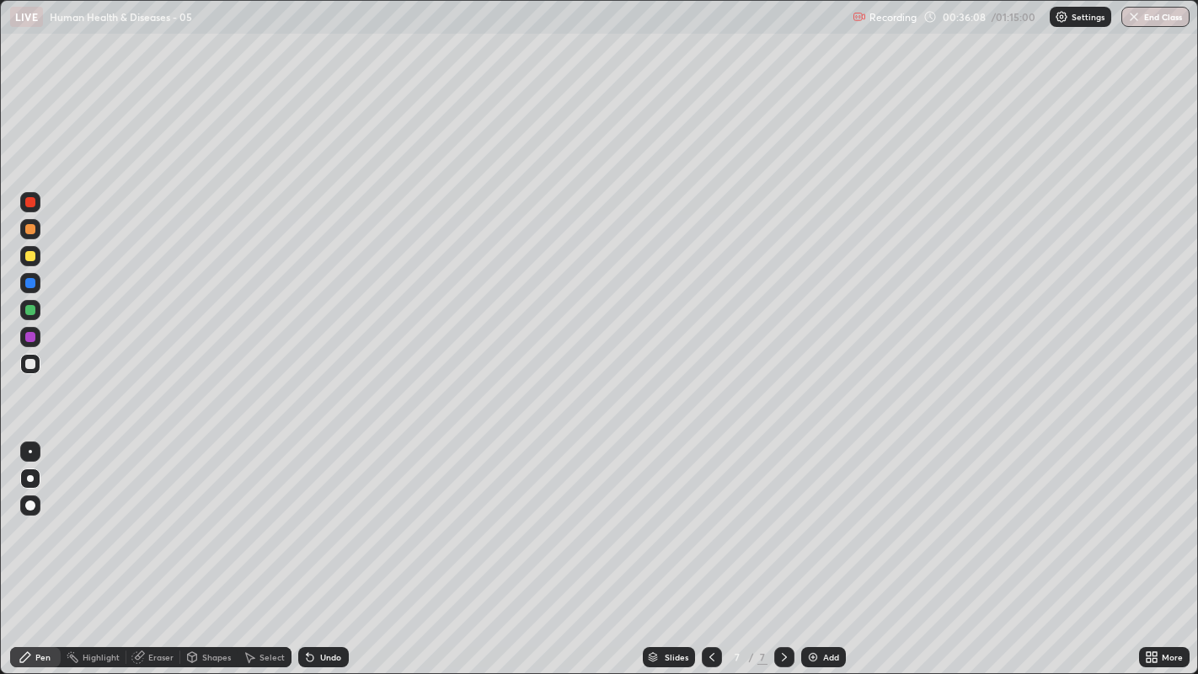
click at [27, 362] on div at bounding box center [30, 364] width 10 height 10
click at [780, 515] on icon at bounding box center [784, 657] width 13 height 13
click at [819, 515] on div "Add" at bounding box center [823, 657] width 45 height 20
click at [31, 362] on div at bounding box center [30, 364] width 10 height 10
click at [26, 369] on div at bounding box center [30, 364] width 20 height 20
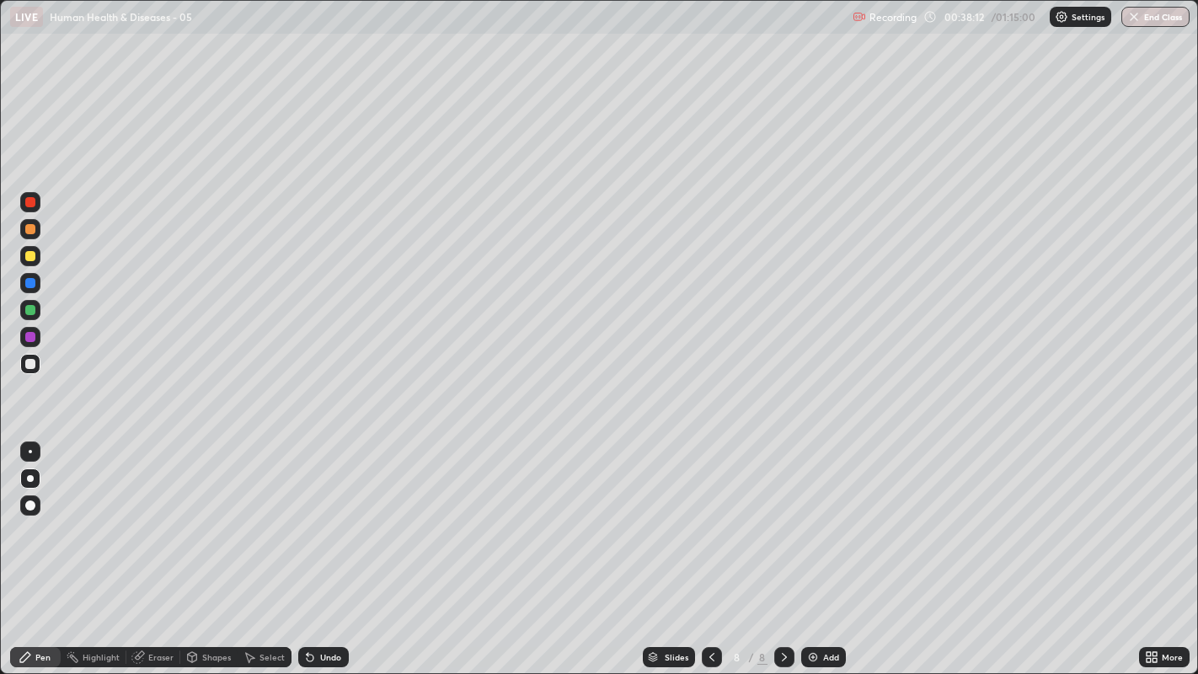
click at [29, 229] on div at bounding box center [30, 229] width 10 height 10
click at [32, 226] on div at bounding box center [30, 229] width 10 height 10
click at [29, 364] on div at bounding box center [30, 364] width 10 height 10
click at [34, 370] on div at bounding box center [30, 364] width 20 height 20
click at [32, 361] on div at bounding box center [30, 364] width 10 height 10
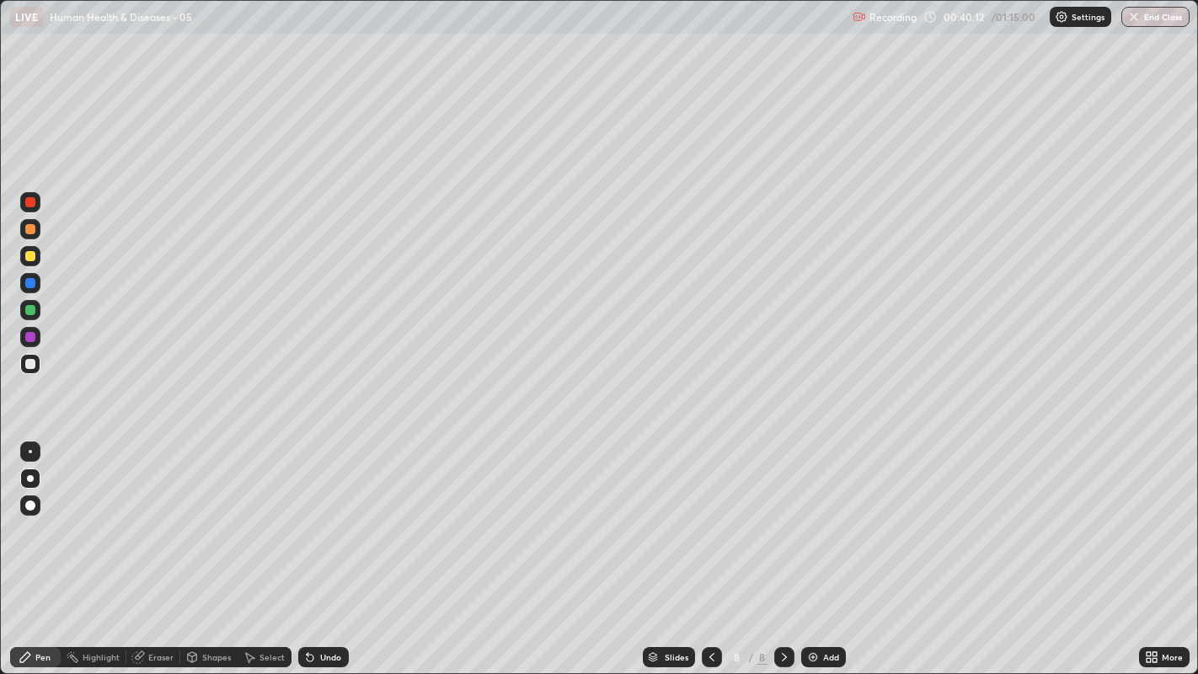
click at [24, 372] on div at bounding box center [30, 364] width 20 height 20
click at [30, 363] on div at bounding box center [30, 364] width 10 height 10
click at [35, 361] on div at bounding box center [30, 364] width 20 height 20
click at [338, 515] on div "Undo" at bounding box center [330, 657] width 21 height 8
click at [326, 515] on div "Undo" at bounding box center [330, 657] width 21 height 8
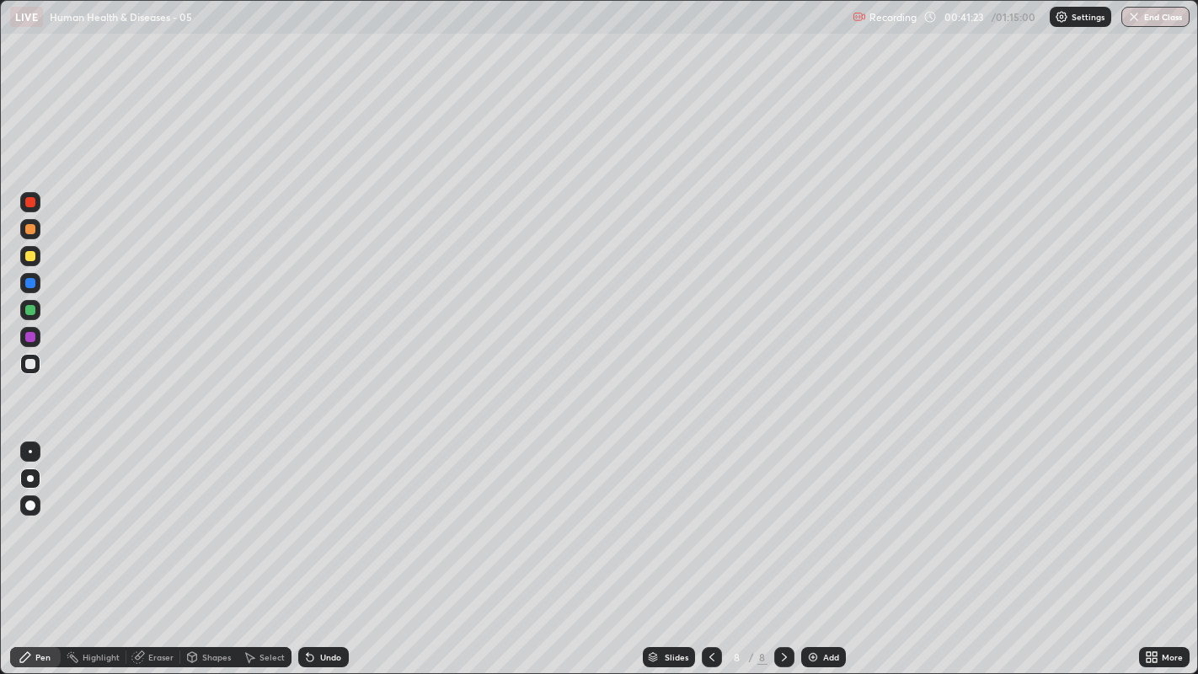
click at [25, 367] on div at bounding box center [30, 364] width 10 height 10
click at [781, 515] on icon at bounding box center [784, 657] width 13 height 13
click at [816, 515] on img at bounding box center [813, 657] width 13 height 13
click at [321, 515] on div "Undo" at bounding box center [330, 657] width 21 height 8
click at [318, 515] on div "Undo" at bounding box center [323, 657] width 51 height 20
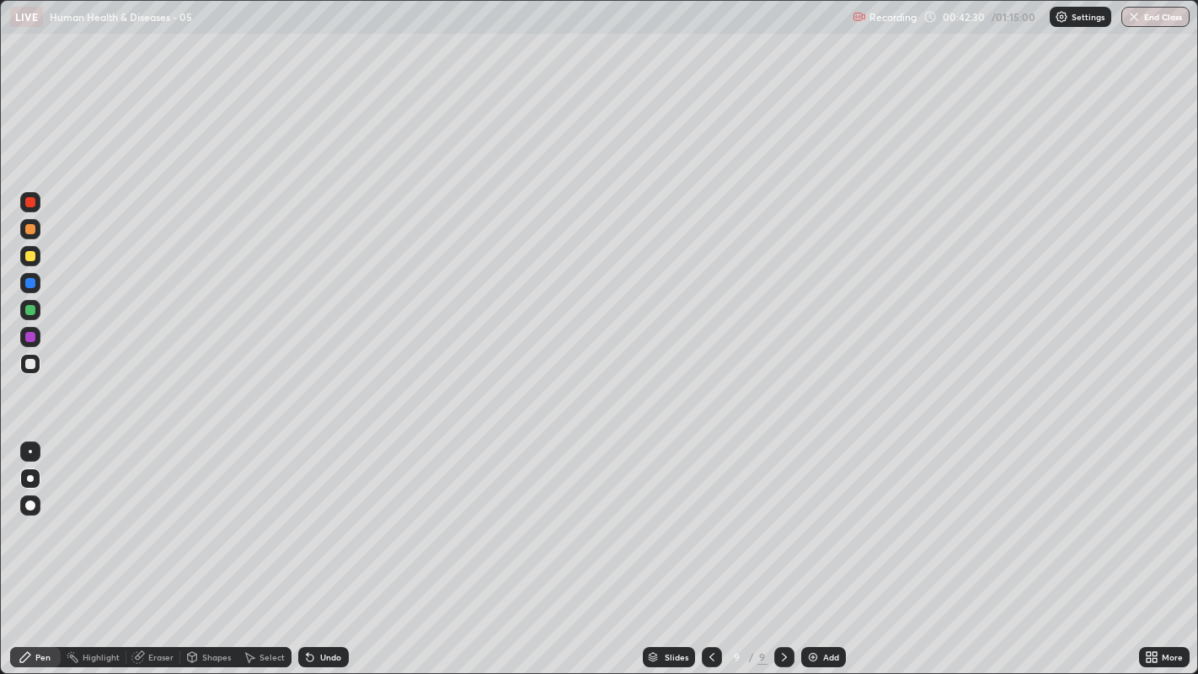
click at [320, 515] on div "Undo" at bounding box center [330, 657] width 21 height 8
click at [324, 515] on div "Undo" at bounding box center [323, 657] width 51 height 20
click at [320, 515] on div "Undo" at bounding box center [330, 657] width 21 height 8
click at [40, 515] on div "Pen" at bounding box center [42, 657] width 15 height 8
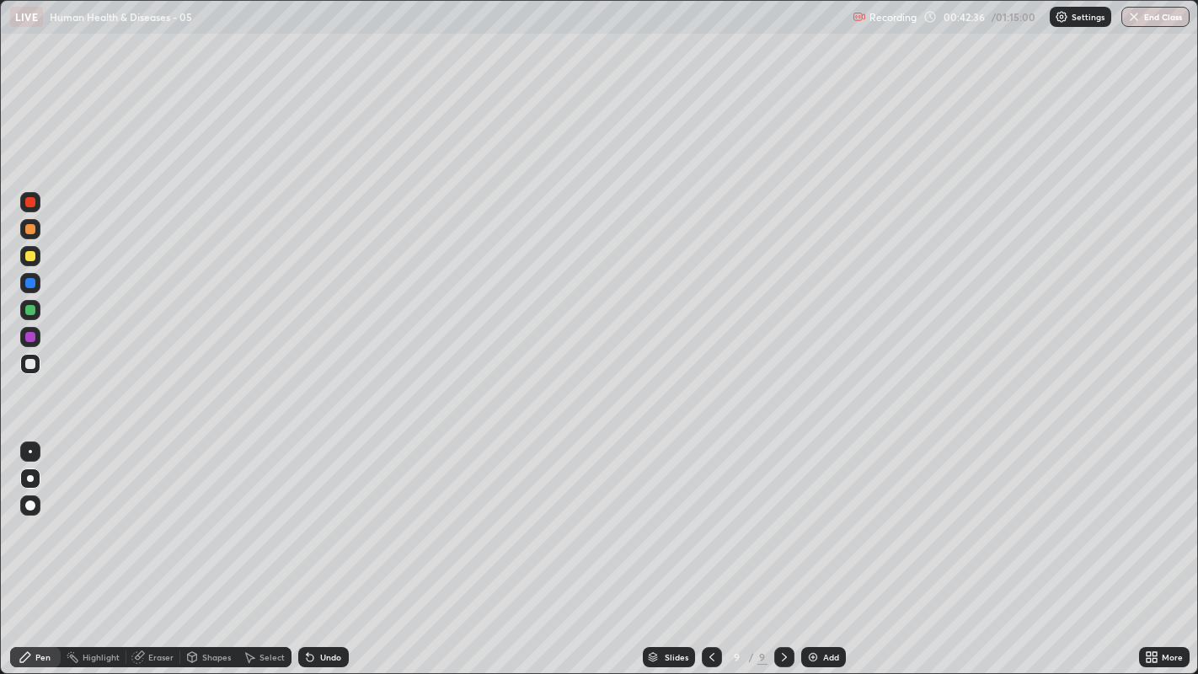
click at [25, 359] on div at bounding box center [30, 364] width 20 height 20
click at [31, 363] on div at bounding box center [30, 364] width 10 height 10
click at [31, 365] on div at bounding box center [30, 364] width 10 height 10
click at [22, 363] on div at bounding box center [30, 364] width 20 height 20
click at [29, 364] on div at bounding box center [30, 364] width 10 height 10
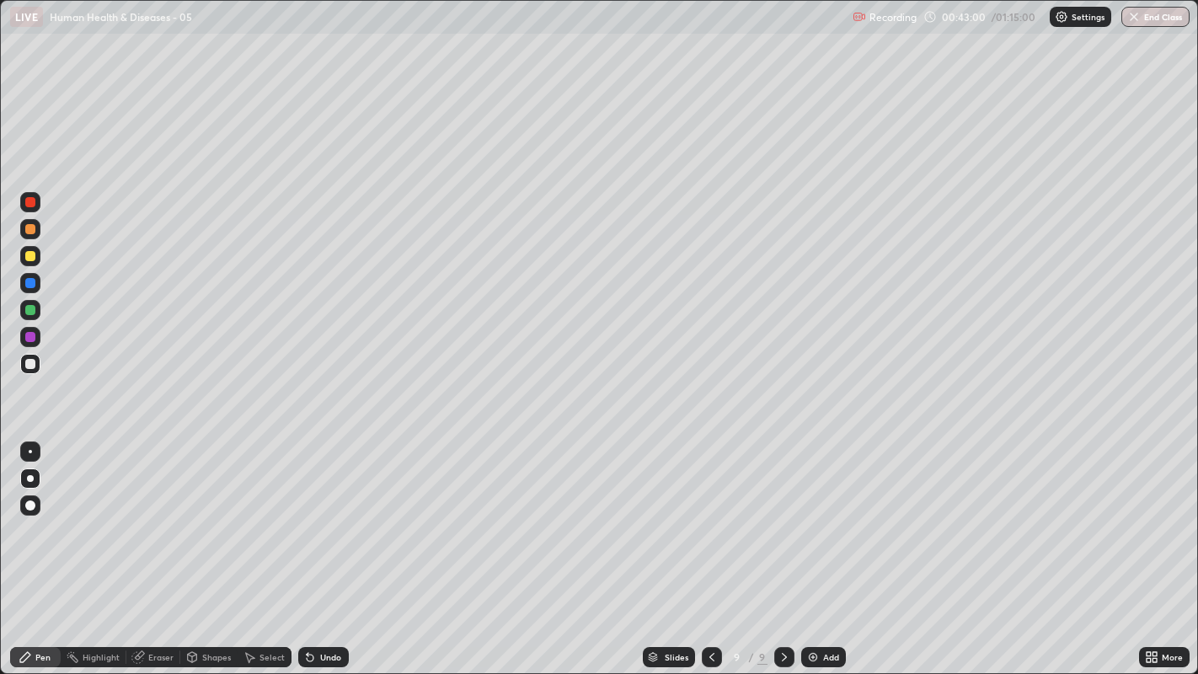
click at [28, 254] on div at bounding box center [30, 256] width 10 height 10
click at [34, 363] on div at bounding box center [30, 364] width 10 height 10
click at [30, 368] on div at bounding box center [30, 364] width 10 height 10
click at [27, 253] on div at bounding box center [30, 256] width 10 height 10
click at [28, 256] on div at bounding box center [30, 256] width 10 height 10
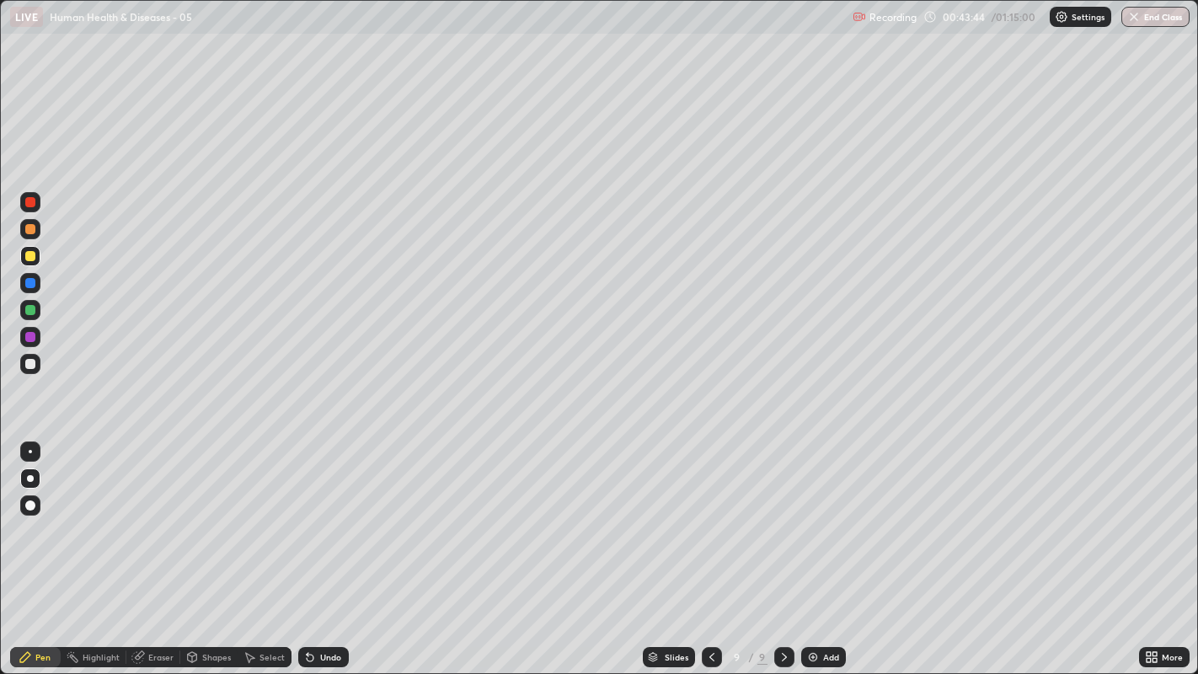
click at [25, 360] on div at bounding box center [30, 364] width 20 height 20
click at [24, 366] on div at bounding box center [30, 364] width 20 height 20
click at [330, 515] on div "Undo" at bounding box center [330, 657] width 21 height 8
click at [332, 515] on div "Undo" at bounding box center [330, 657] width 21 height 8
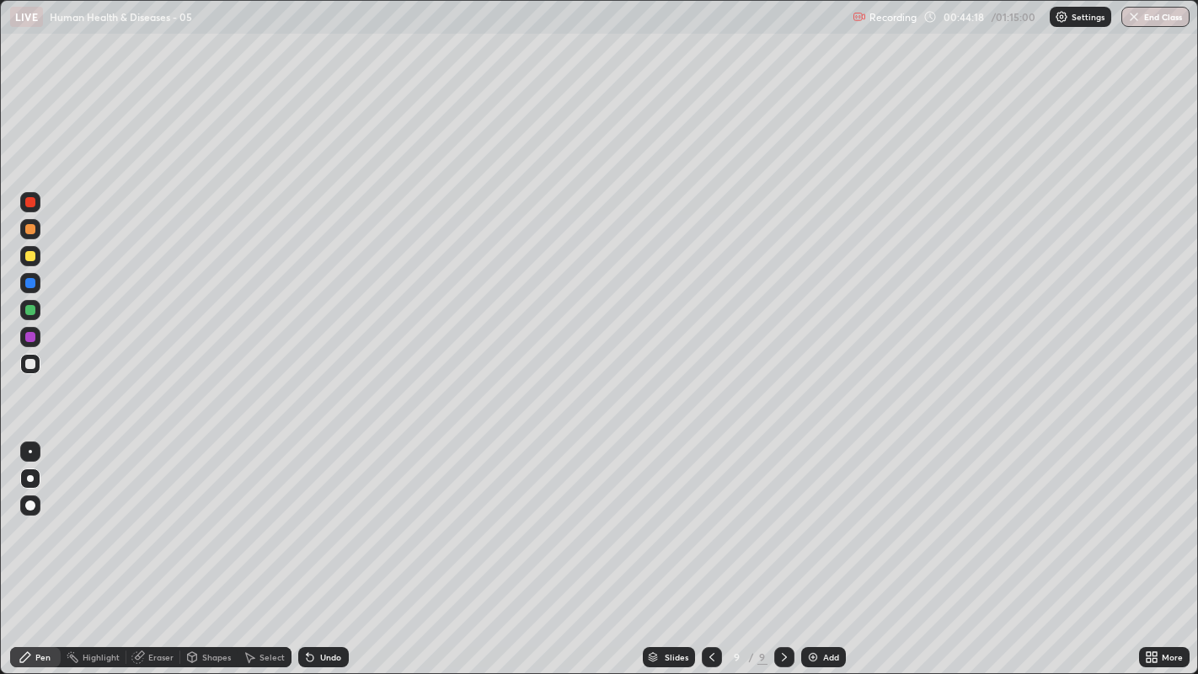
click at [328, 515] on div "Undo" at bounding box center [330, 657] width 21 height 8
click at [337, 515] on div "Undo" at bounding box center [330, 657] width 21 height 8
click at [32, 258] on div at bounding box center [30, 256] width 10 height 10
click at [31, 363] on div at bounding box center [30, 364] width 10 height 10
click at [31, 364] on div at bounding box center [30, 364] width 10 height 10
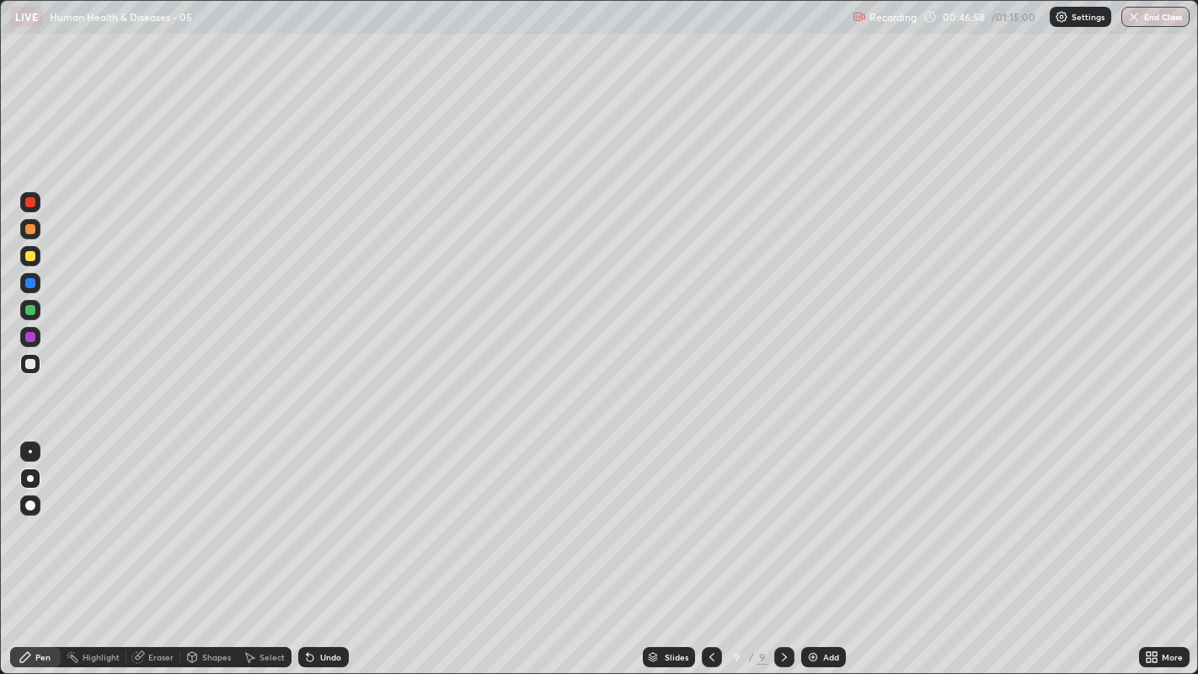
click at [30, 257] on div at bounding box center [30, 256] width 10 height 10
click at [31, 366] on div at bounding box center [30, 364] width 10 height 10
click at [31, 367] on div at bounding box center [30, 364] width 10 height 10
click at [343, 515] on div "Undo" at bounding box center [323, 657] width 51 height 20
click at [338, 515] on div "Undo" at bounding box center [323, 657] width 51 height 20
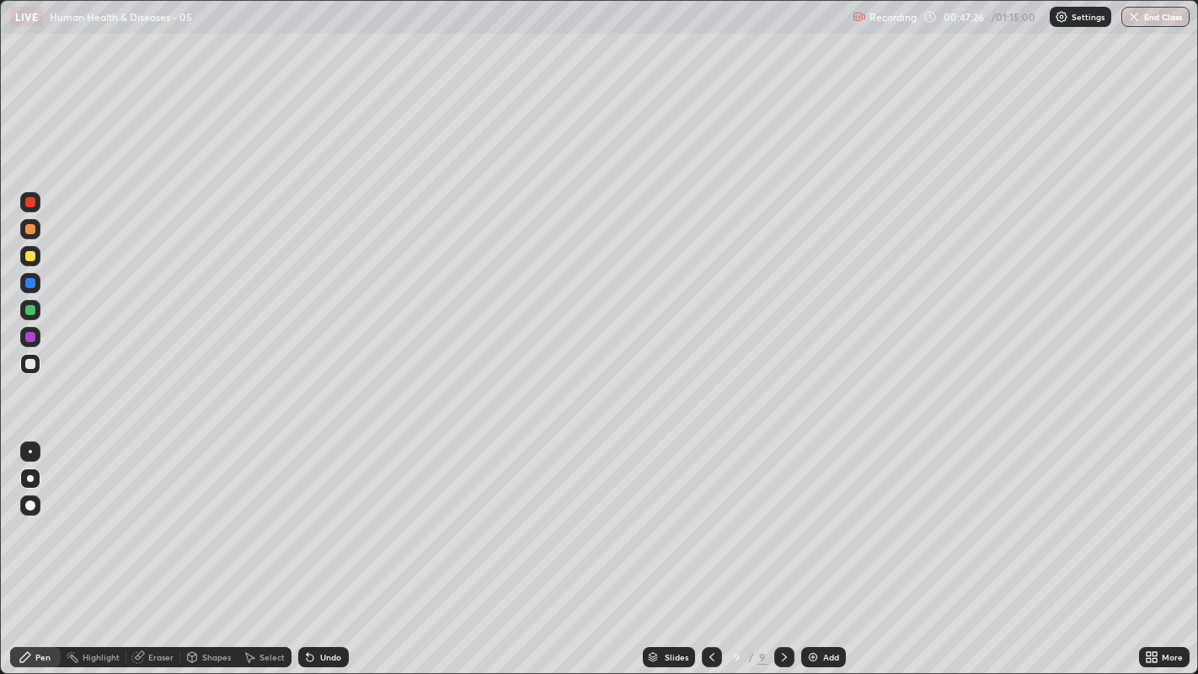
click at [333, 515] on div "Undo" at bounding box center [323, 657] width 51 height 20
click at [844, 515] on div "Slides 9 / 9 Add" at bounding box center [744, 657] width 791 height 34
click at [327, 515] on div "Undo" at bounding box center [330, 657] width 21 height 8
click at [322, 515] on div "Undo" at bounding box center [330, 657] width 21 height 8
click at [318, 515] on div "Undo" at bounding box center [323, 657] width 51 height 20
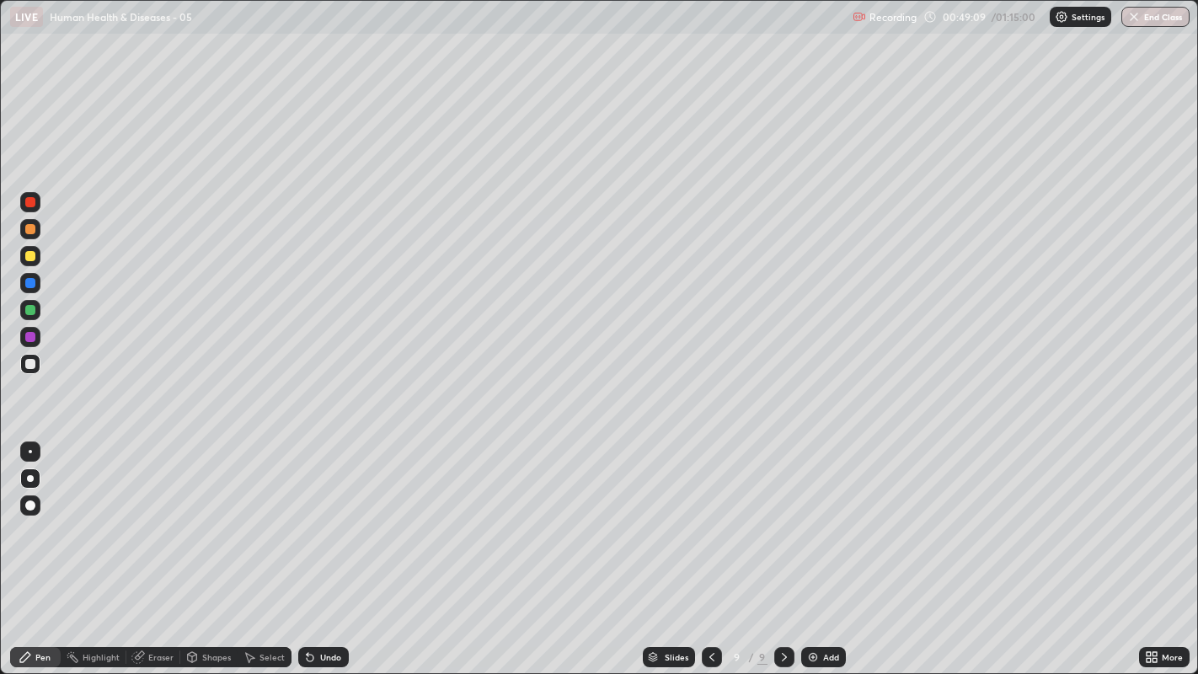
click at [29, 368] on div at bounding box center [30, 364] width 10 height 10
click at [27, 368] on div at bounding box center [30, 364] width 10 height 10
click at [29, 364] on div at bounding box center [30, 364] width 10 height 10
click at [324, 515] on div "Undo" at bounding box center [330, 657] width 21 height 8
click at [323, 515] on div "Undo" at bounding box center [330, 657] width 21 height 8
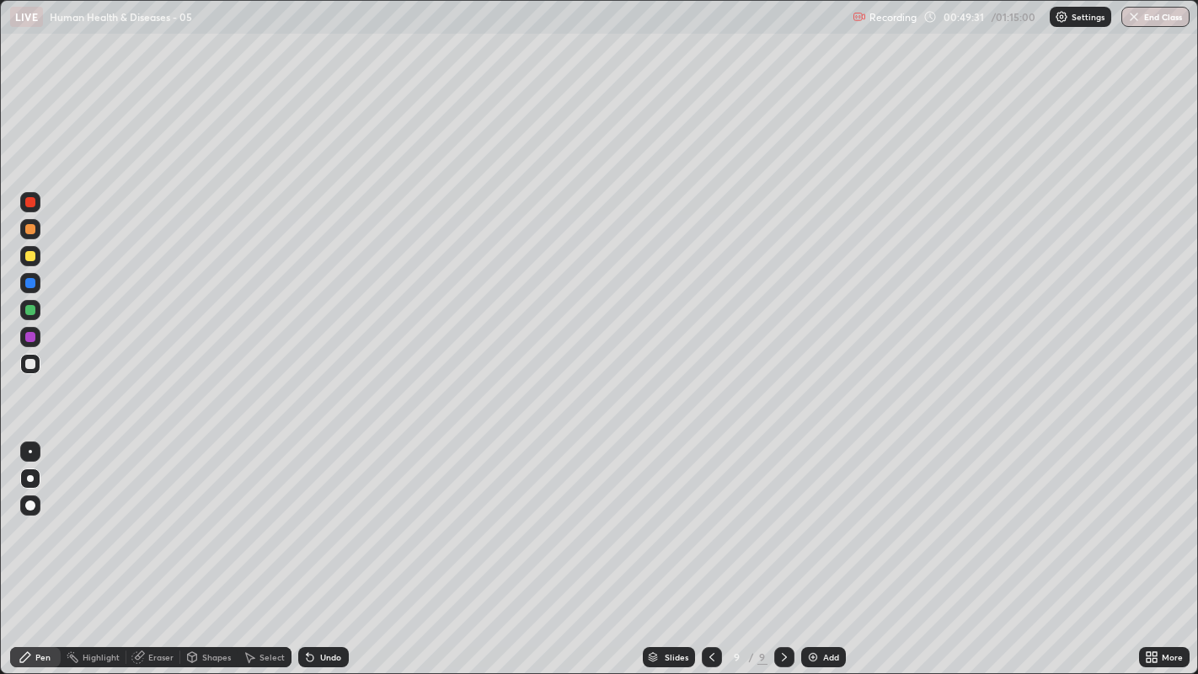
click at [322, 515] on div "Undo" at bounding box center [330, 657] width 21 height 8
click at [324, 515] on div "Undo" at bounding box center [330, 657] width 21 height 8
click at [326, 515] on div "Undo" at bounding box center [330, 657] width 21 height 8
click at [29, 363] on div at bounding box center [30, 364] width 10 height 10
click at [29, 282] on div at bounding box center [30, 283] width 10 height 10
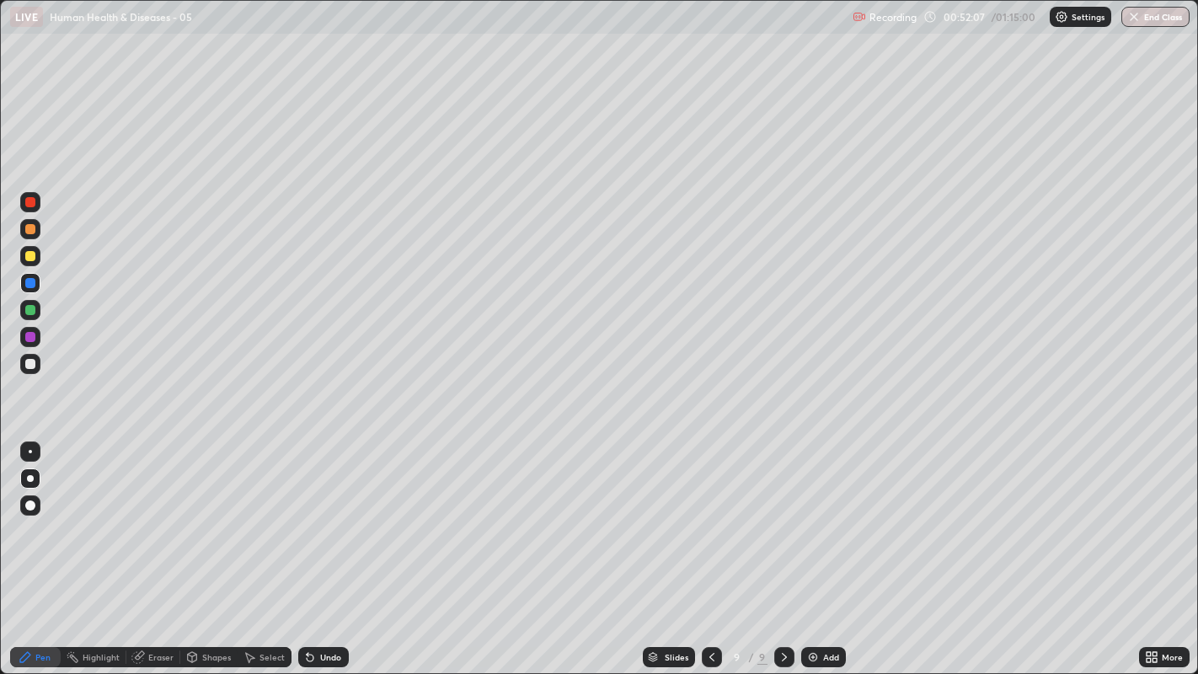
click at [560, 515] on div "Slides 9 / 9 Add" at bounding box center [744, 657] width 791 height 34
click at [35, 372] on div at bounding box center [30, 364] width 20 height 20
click at [25, 365] on div at bounding box center [30, 364] width 10 height 10
click at [27, 313] on div at bounding box center [30, 310] width 10 height 10
click at [31, 360] on div at bounding box center [30, 364] width 10 height 10
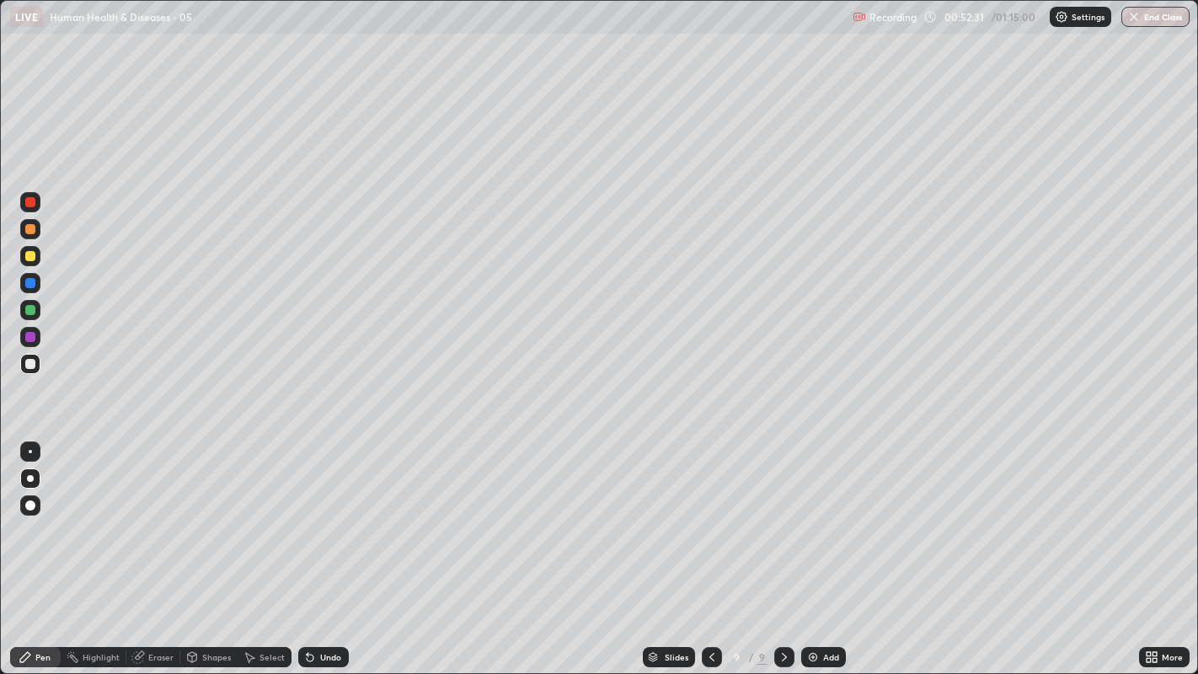
click at [782, 515] on icon at bounding box center [784, 657] width 13 height 13
click at [825, 515] on div "Add" at bounding box center [831, 657] width 16 height 8
click at [33, 367] on div at bounding box center [30, 364] width 10 height 10
click at [29, 367] on div at bounding box center [30, 364] width 10 height 10
click at [29, 362] on div at bounding box center [30, 364] width 10 height 10
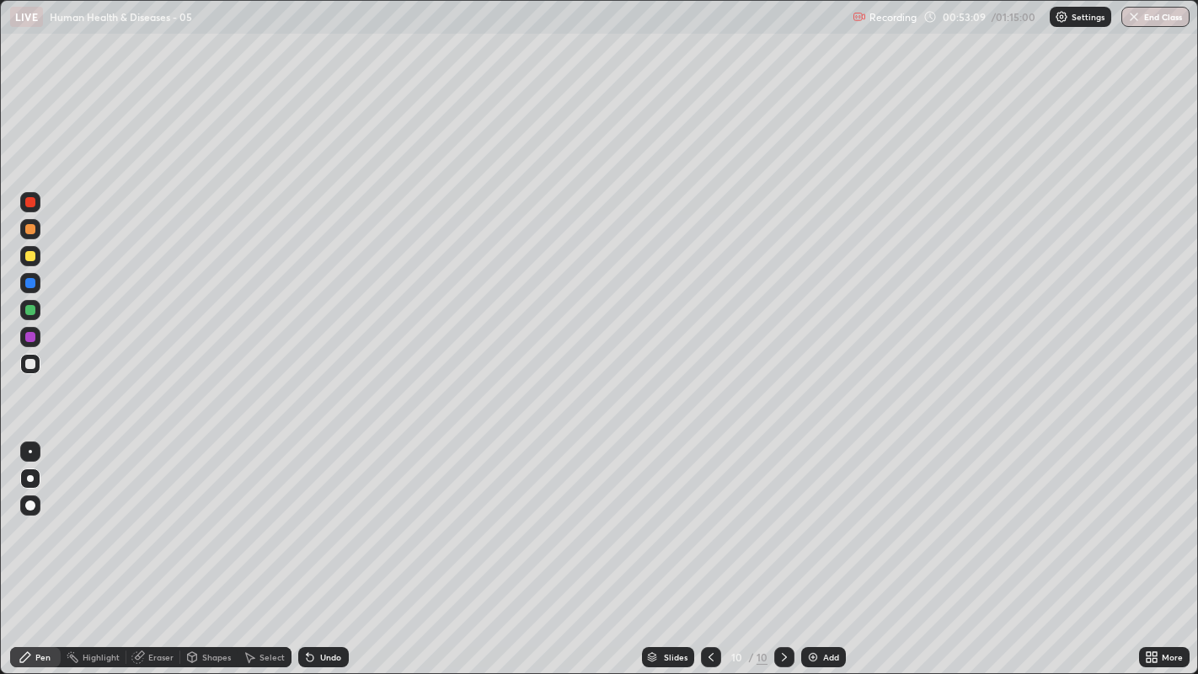
click at [34, 285] on div at bounding box center [30, 283] width 10 height 10
click at [40, 257] on div at bounding box center [30, 256] width 27 height 27
click at [39, 257] on div at bounding box center [30, 256] width 20 height 20
click at [29, 363] on div at bounding box center [30, 364] width 10 height 10
click at [27, 370] on div at bounding box center [30, 364] width 20 height 20
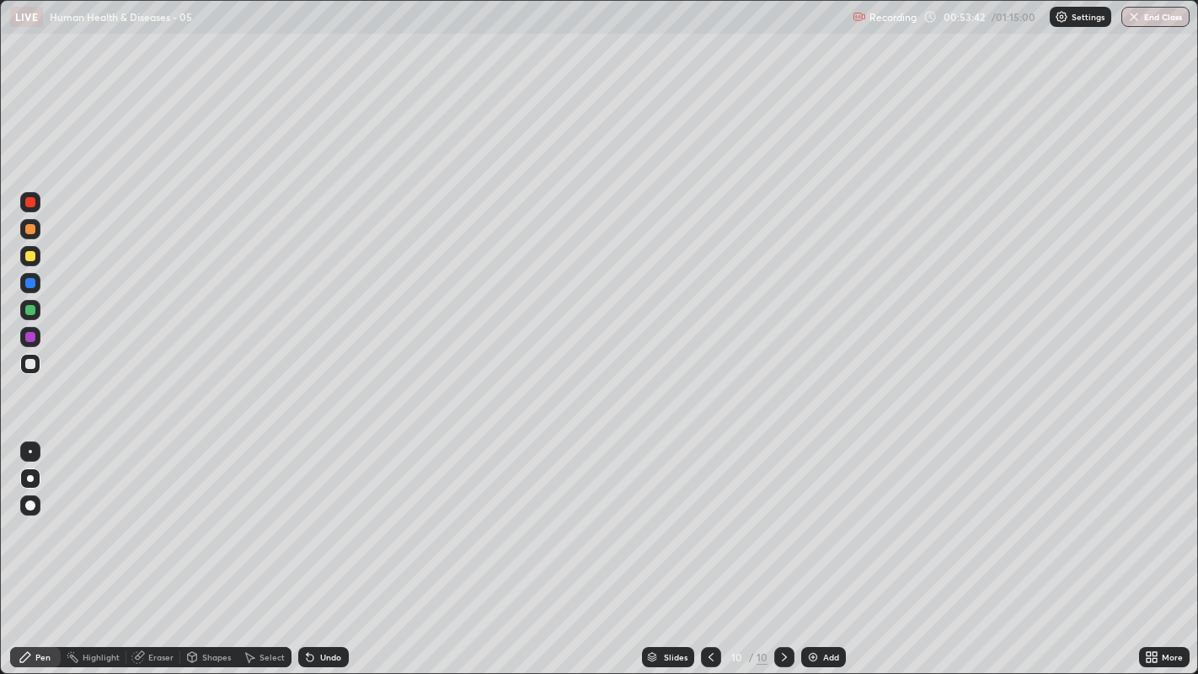
click at [28, 362] on div at bounding box center [30, 364] width 10 height 10
click at [35, 366] on div at bounding box center [30, 364] width 20 height 20
click at [33, 367] on div at bounding box center [30, 364] width 10 height 10
click at [31, 364] on div at bounding box center [30, 364] width 10 height 10
click at [29, 364] on div at bounding box center [30, 364] width 10 height 10
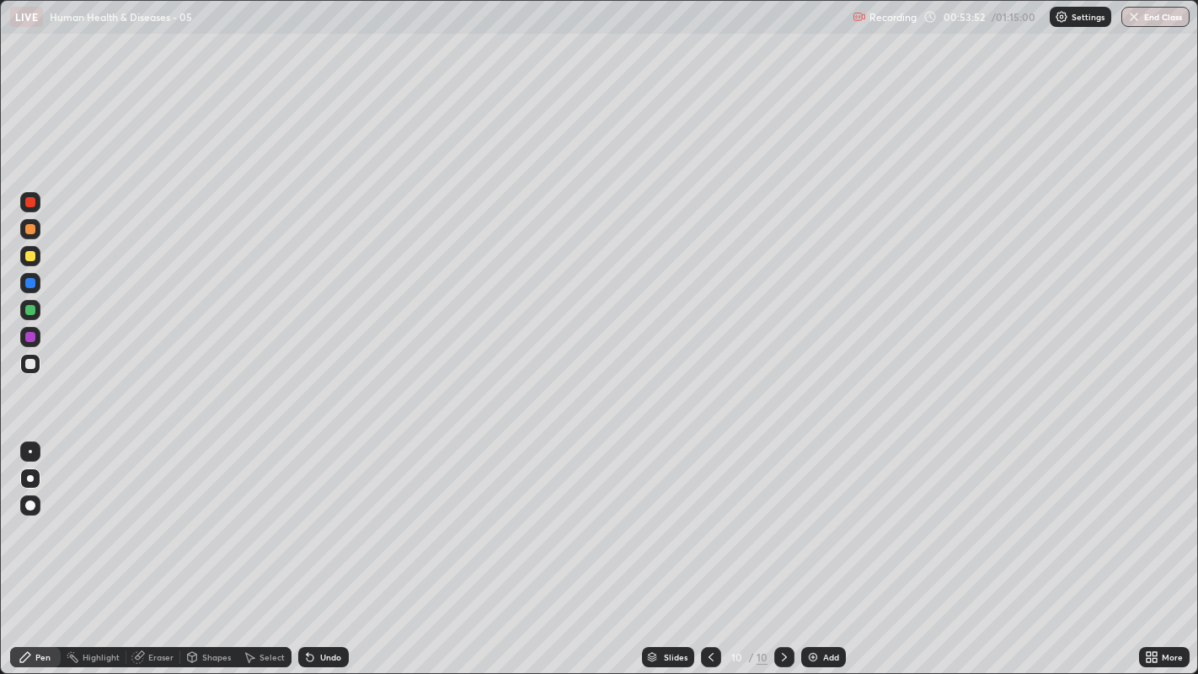
click at [324, 515] on div "Undo" at bounding box center [330, 657] width 21 height 8
click at [330, 515] on div "Undo" at bounding box center [330, 657] width 21 height 8
click at [327, 515] on div "Undo" at bounding box center [330, 657] width 21 height 8
click at [33, 366] on div at bounding box center [30, 364] width 10 height 10
click at [29, 255] on div at bounding box center [30, 256] width 10 height 10
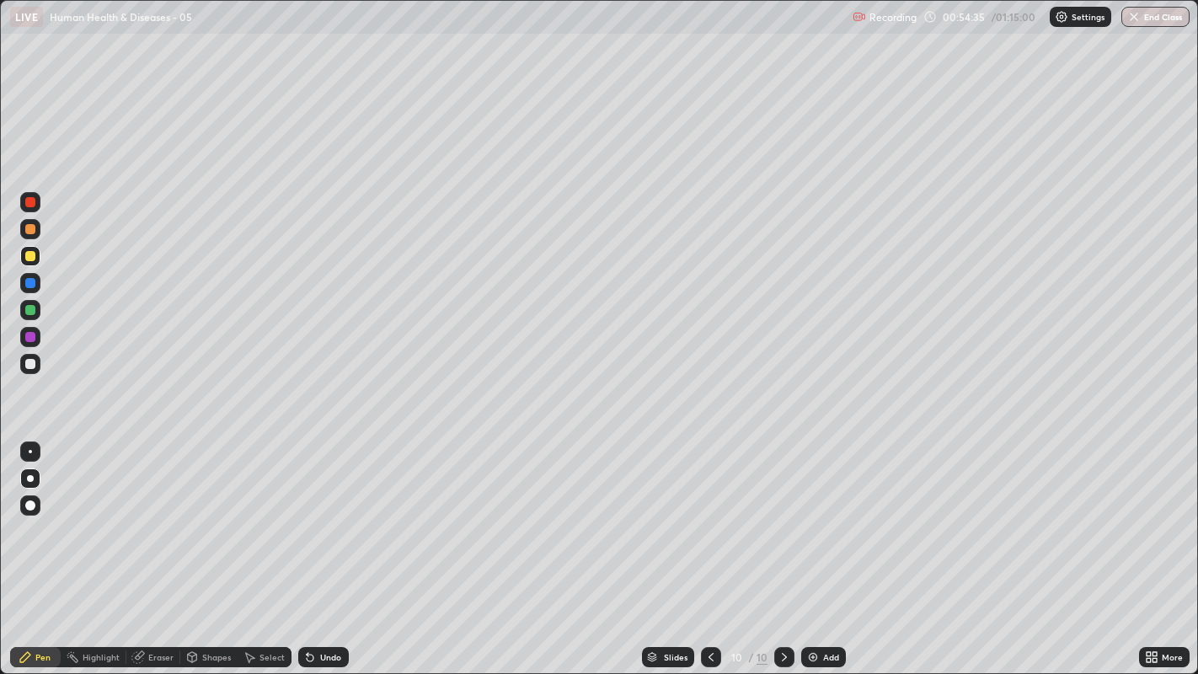
click at [323, 515] on div "Undo" at bounding box center [323, 657] width 51 height 20
click at [31, 368] on div at bounding box center [30, 364] width 10 height 10
click at [29, 363] on div at bounding box center [30, 364] width 10 height 10
click at [35, 368] on div at bounding box center [30, 364] width 20 height 20
click at [780, 515] on icon at bounding box center [784, 657] width 13 height 13
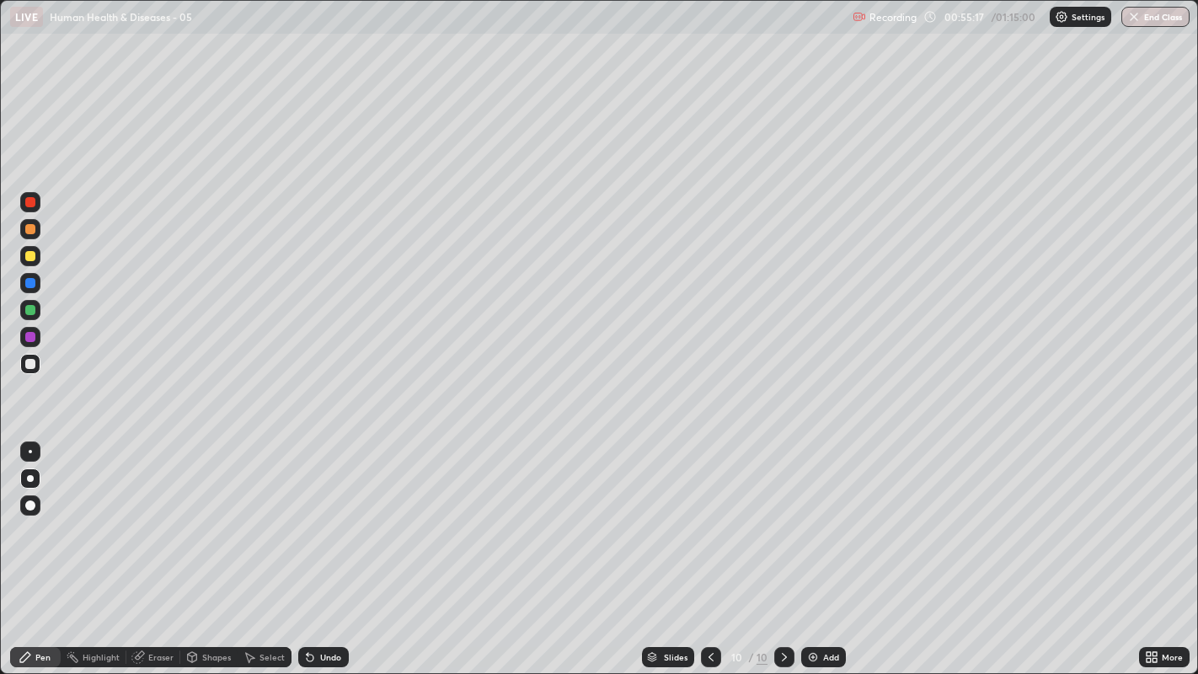
click at [819, 515] on div "Add" at bounding box center [823, 657] width 45 height 20
click at [29, 228] on div at bounding box center [30, 229] width 10 height 10
click at [33, 362] on div at bounding box center [30, 364] width 10 height 10
click at [29, 363] on div at bounding box center [30, 364] width 10 height 10
click at [29, 365] on div at bounding box center [30, 364] width 10 height 10
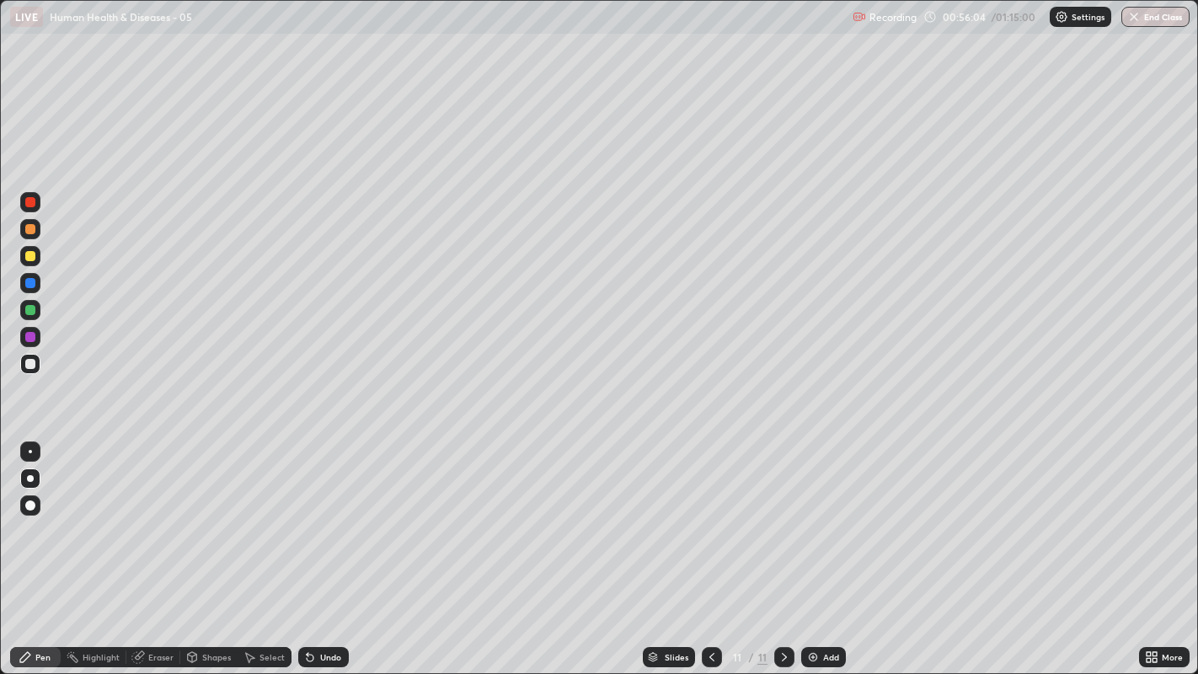
click at [29, 362] on div at bounding box center [30, 364] width 10 height 10
click at [30, 361] on div at bounding box center [30, 364] width 10 height 10
click at [29, 365] on div at bounding box center [30, 364] width 10 height 10
click at [24, 372] on div at bounding box center [30, 364] width 20 height 20
click at [35, 310] on div at bounding box center [30, 310] width 20 height 20
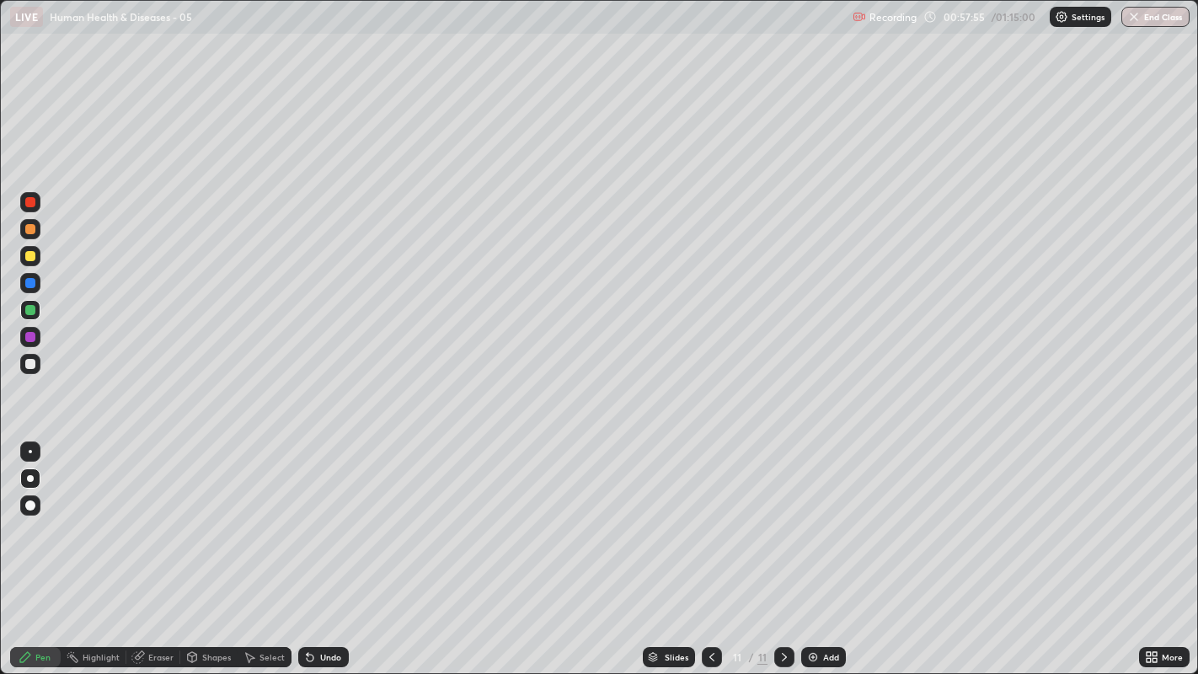
click at [29, 365] on div at bounding box center [30, 364] width 10 height 10
click at [35, 373] on div at bounding box center [30, 364] width 20 height 20
click at [32, 283] on div at bounding box center [30, 283] width 10 height 10
click at [30, 363] on div at bounding box center [30, 364] width 10 height 10
click at [27, 373] on div at bounding box center [30, 364] width 20 height 20
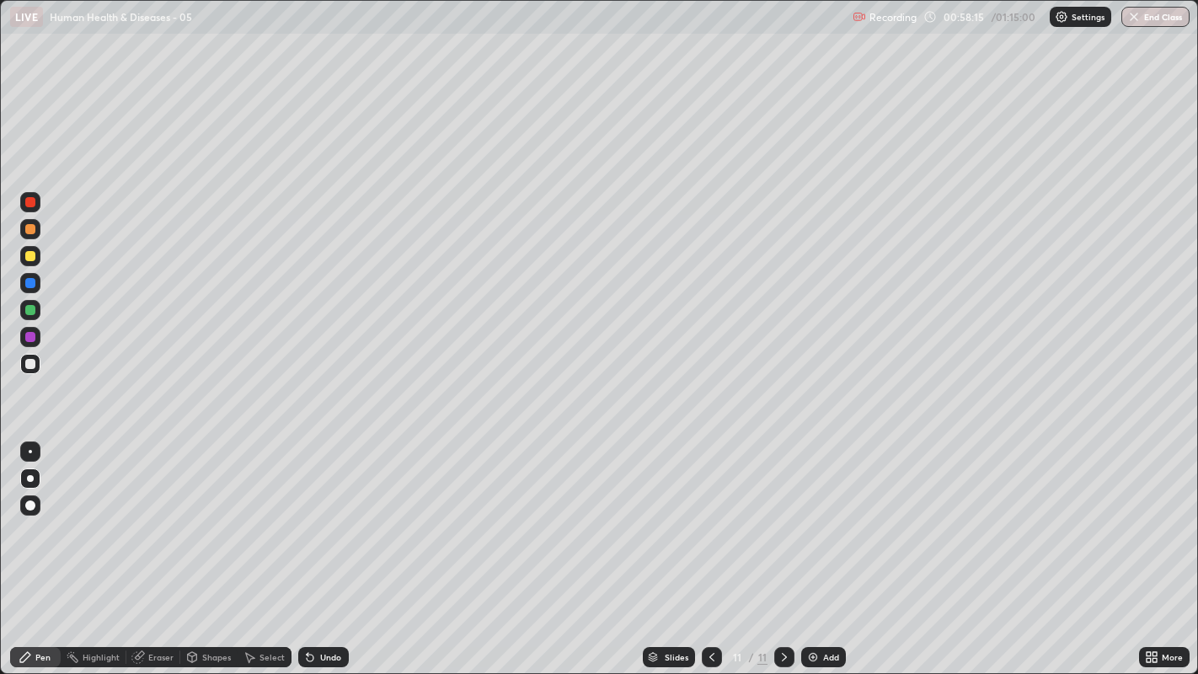
click at [29, 363] on div at bounding box center [30, 364] width 10 height 10
click at [335, 515] on div "Undo" at bounding box center [323, 657] width 51 height 20
click at [333, 515] on div "Undo" at bounding box center [323, 657] width 51 height 20
click at [335, 515] on div "Undo" at bounding box center [330, 657] width 21 height 8
click at [332, 515] on div "Undo" at bounding box center [330, 657] width 21 height 8
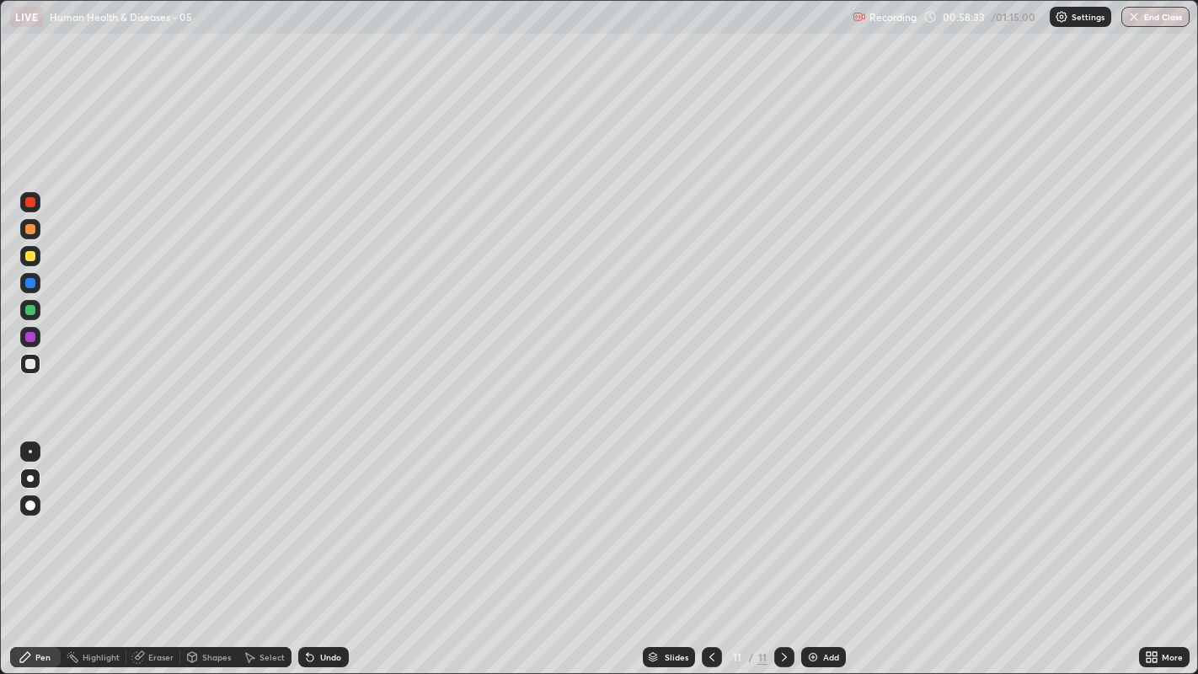
click at [336, 515] on div "Undo" at bounding box center [323, 657] width 51 height 20
click at [29, 367] on div at bounding box center [30, 364] width 10 height 10
click at [37, 367] on div at bounding box center [30, 364] width 20 height 20
click at [784, 515] on icon at bounding box center [784, 657] width 13 height 13
click at [782, 515] on icon at bounding box center [784, 657] width 13 height 13
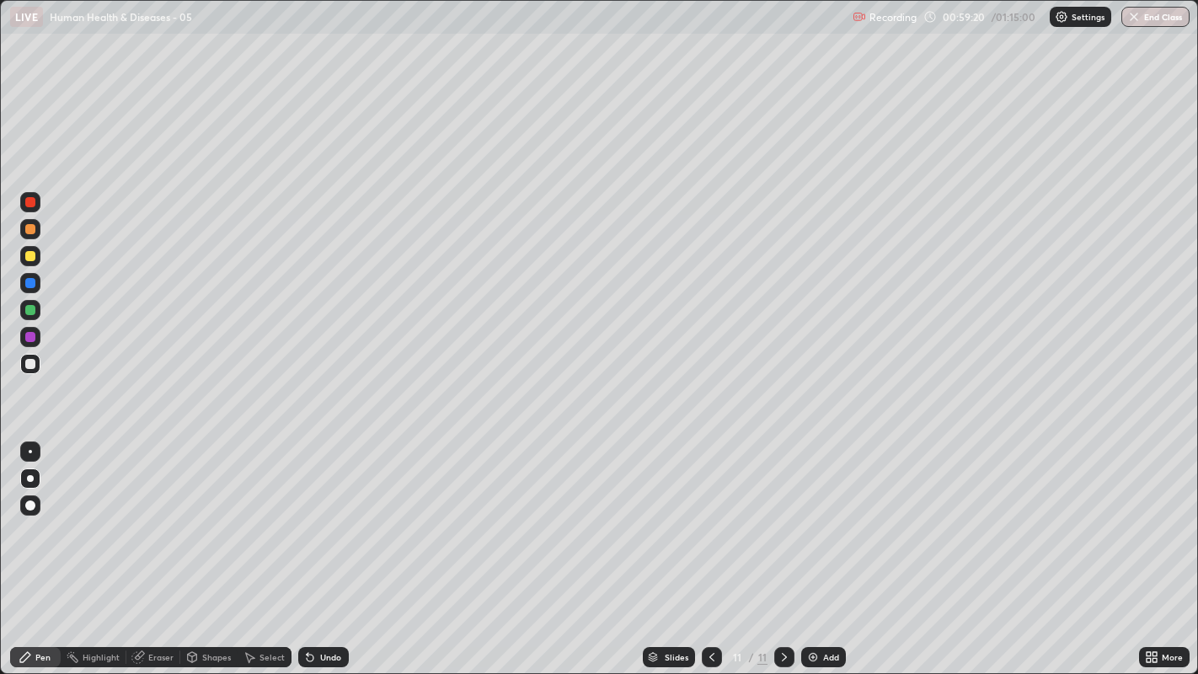
click at [819, 515] on div "Add" at bounding box center [823, 657] width 45 height 20
click at [35, 365] on div at bounding box center [30, 364] width 10 height 10
click at [30, 361] on div at bounding box center [30, 364] width 10 height 10
click at [28, 363] on div at bounding box center [30, 364] width 10 height 10
click at [29, 368] on div at bounding box center [30, 364] width 10 height 10
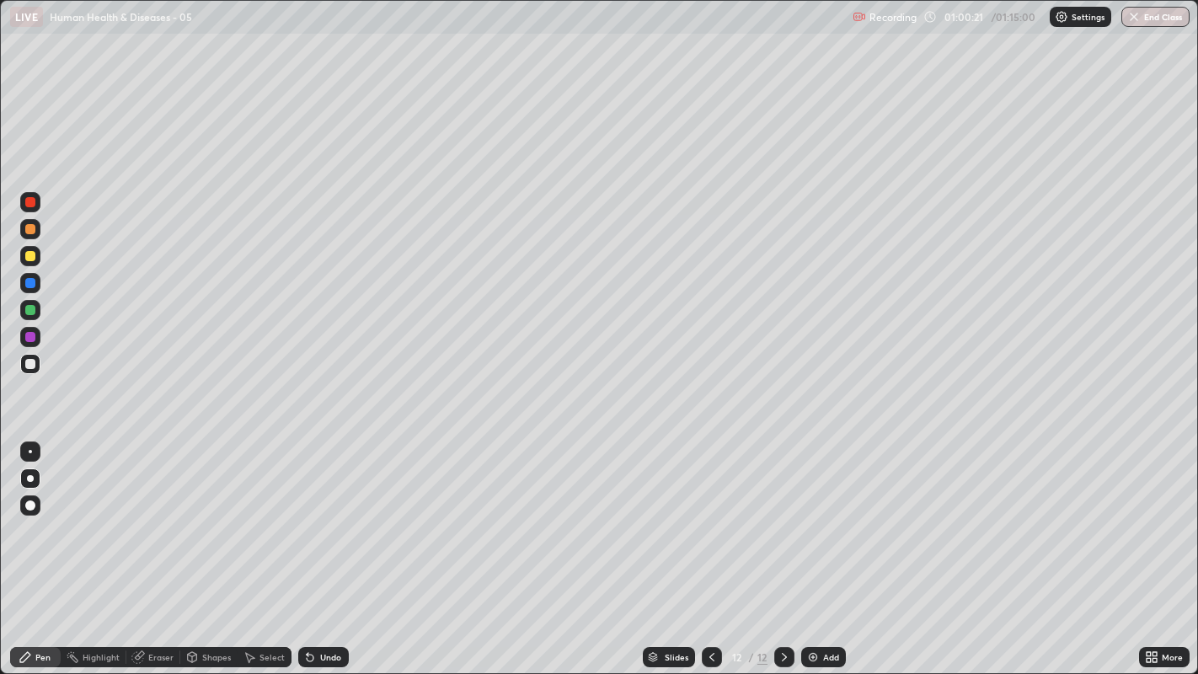
click at [24, 372] on div at bounding box center [30, 364] width 20 height 20
click at [324, 515] on div "Undo" at bounding box center [330, 657] width 21 height 8
click at [29, 366] on div at bounding box center [30, 364] width 10 height 10
click at [33, 373] on div at bounding box center [30, 364] width 20 height 20
click at [24, 362] on div at bounding box center [30, 364] width 20 height 20
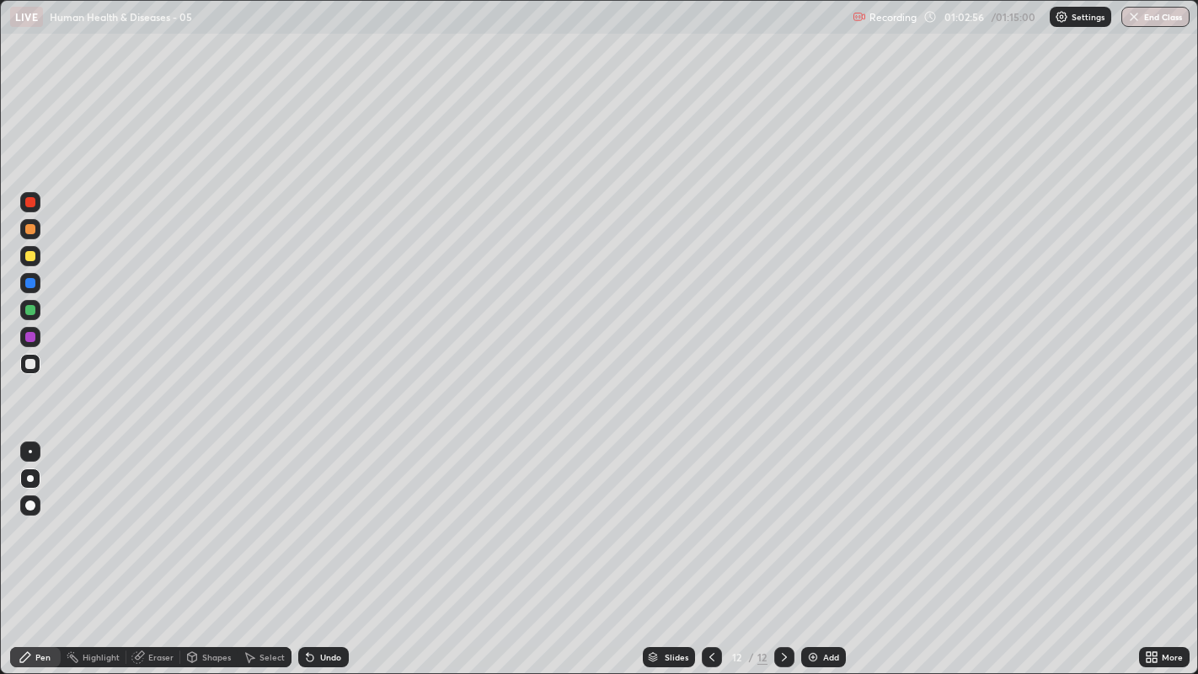
click at [26, 367] on div at bounding box center [30, 364] width 10 height 10
click at [26, 366] on div at bounding box center [30, 364] width 10 height 10
click at [31, 366] on div at bounding box center [30, 364] width 10 height 10
click at [39, 366] on div at bounding box center [30, 364] width 20 height 20
click at [30, 362] on div at bounding box center [30, 364] width 10 height 10
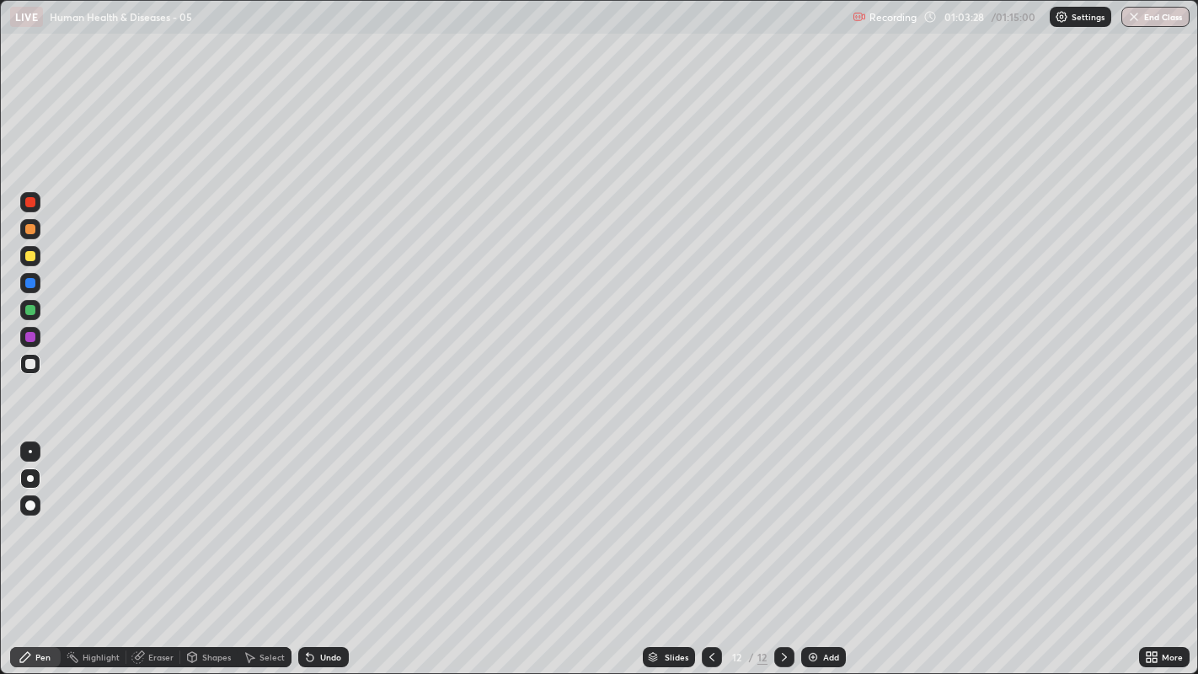
click at [322, 515] on div "Undo" at bounding box center [330, 657] width 21 height 8
click at [324, 515] on div "Undo" at bounding box center [330, 657] width 21 height 8
click at [323, 515] on div "Undo" at bounding box center [330, 657] width 21 height 8
click at [337, 515] on div "Undo" at bounding box center [330, 657] width 21 height 8
click at [340, 515] on div "Undo" at bounding box center [323, 657] width 51 height 20
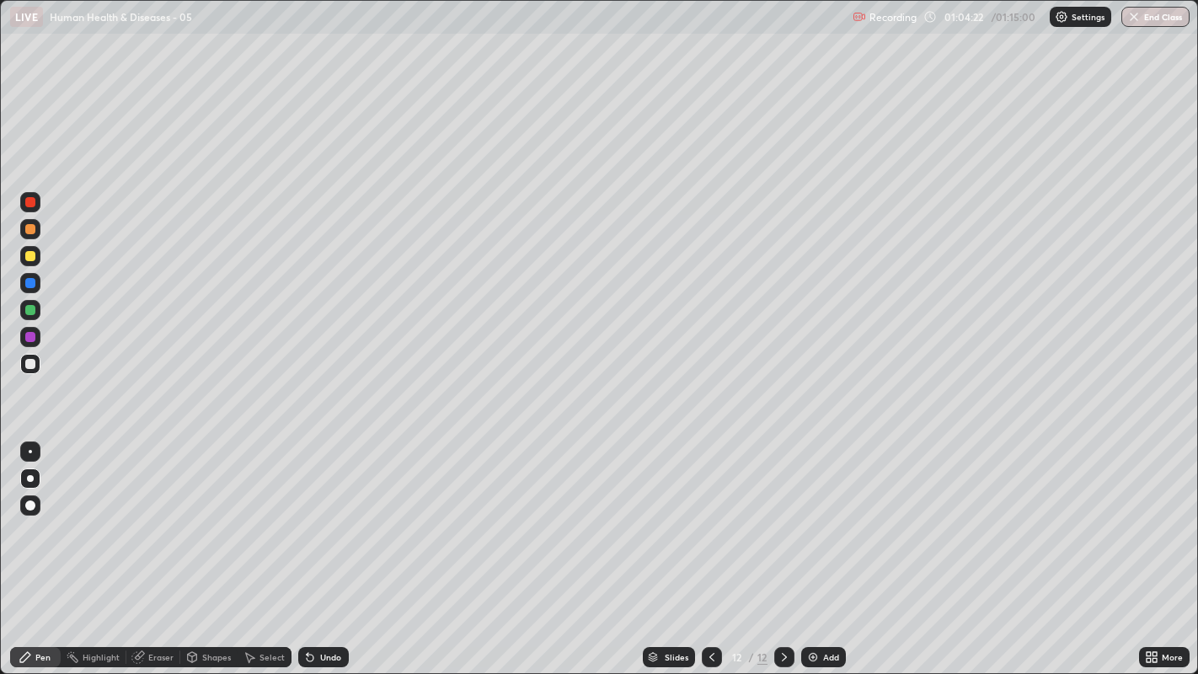
click at [341, 515] on div "Undo" at bounding box center [323, 657] width 51 height 20
click at [340, 515] on div "Undo" at bounding box center [323, 657] width 51 height 20
click at [990, 515] on div "Slides 12 / 12 Add" at bounding box center [744, 657] width 791 height 34
click at [34, 255] on div at bounding box center [30, 256] width 10 height 10
click at [335, 515] on div "Undo" at bounding box center [330, 657] width 21 height 8
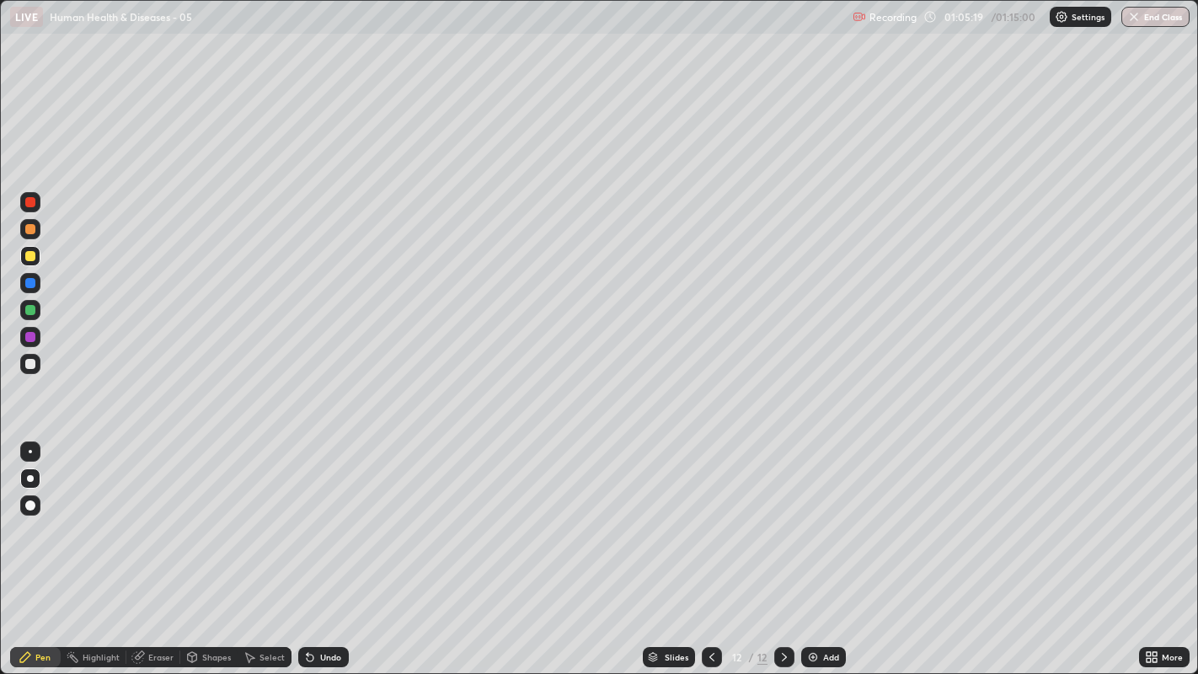
click at [331, 515] on div "Undo" at bounding box center [330, 657] width 21 height 8
click at [328, 515] on div "Undo" at bounding box center [330, 657] width 21 height 8
click at [327, 515] on div "Undo" at bounding box center [330, 657] width 21 height 8
click at [31, 365] on div at bounding box center [30, 364] width 10 height 10
click at [33, 367] on div at bounding box center [30, 364] width 10 height 10
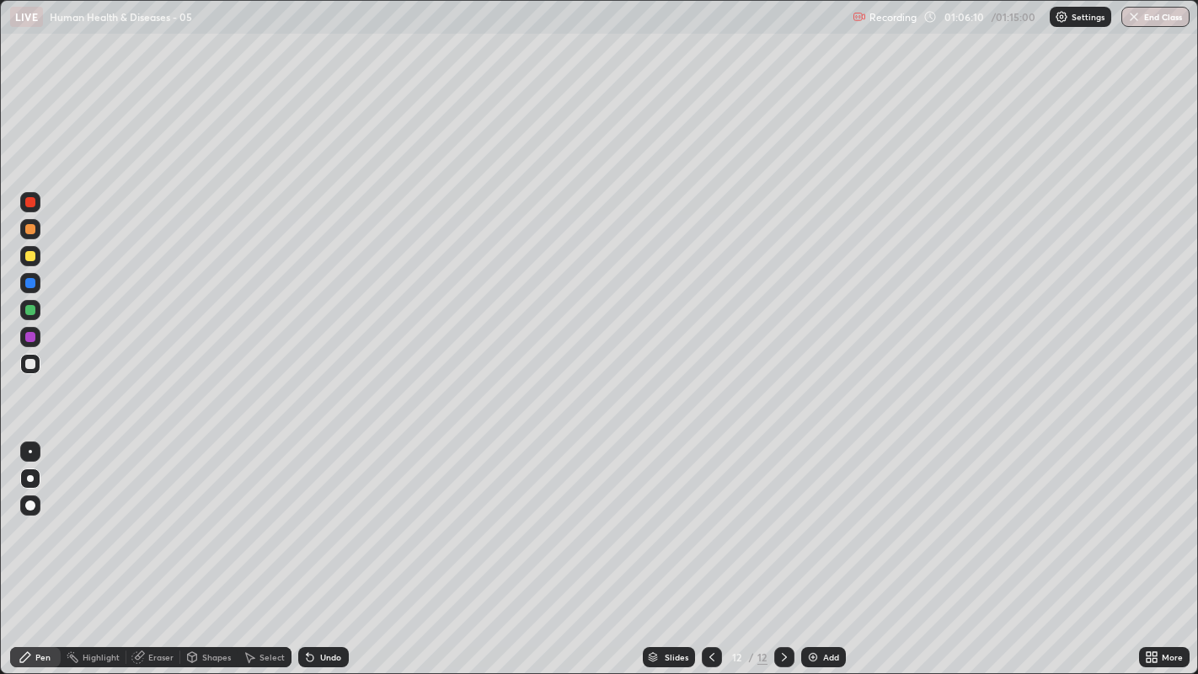
click at [26, 233] on div at bounding box center [30, 229] width 10 height 10
click at [782, 515] on icon at bounding box center [784, 657] width 13 height 13
click at [810, 515] on img at bounding box center [813, 657] width 13 height 13
click at [27, 231] on div at bounding box center [30, 229] width 10 height 10
click at [35, 230] on div at bounding box center [30, 229] width 10 height 10
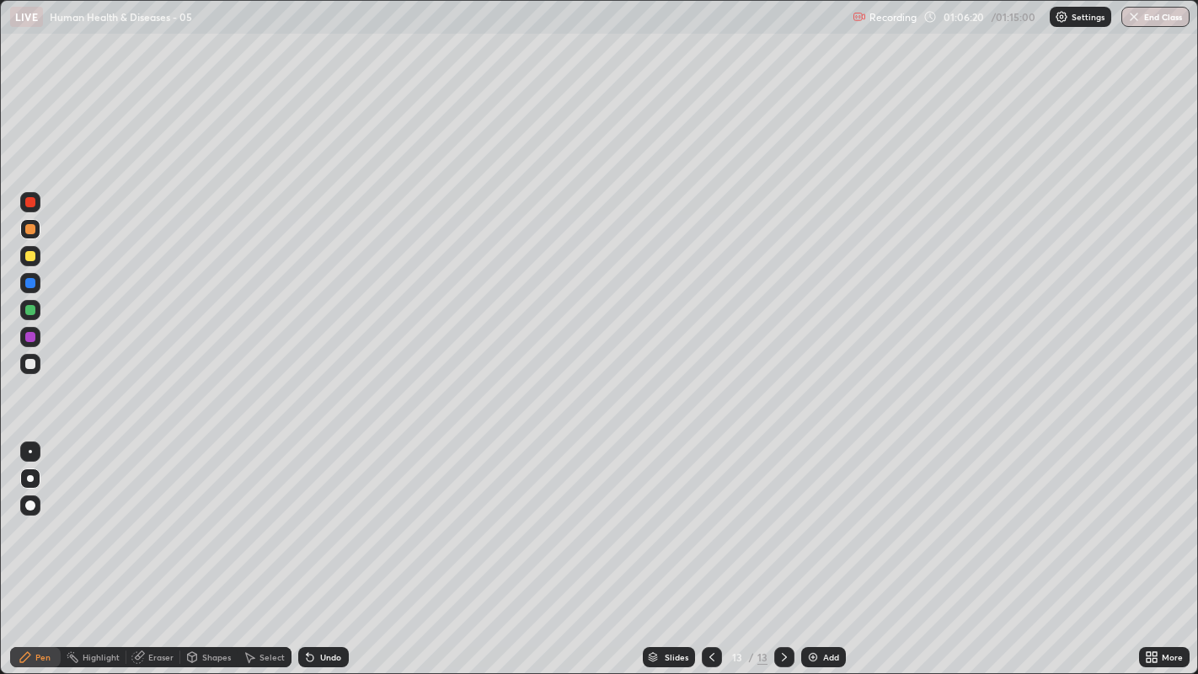
click at [30, 364] on div at bounding box center [30, 364] width 10 height 10
click at [30, 373] on div at bounding box center [30, 364] width 20 height 20
click at [20, 362] on div at bounding box center [30, 364] width 20 height 20
click at [26, 367] on div at bounding box center [30, 364] width 10 height 10
click at [29, 363] on div at bounding box center [30, 364] width 10 height 10
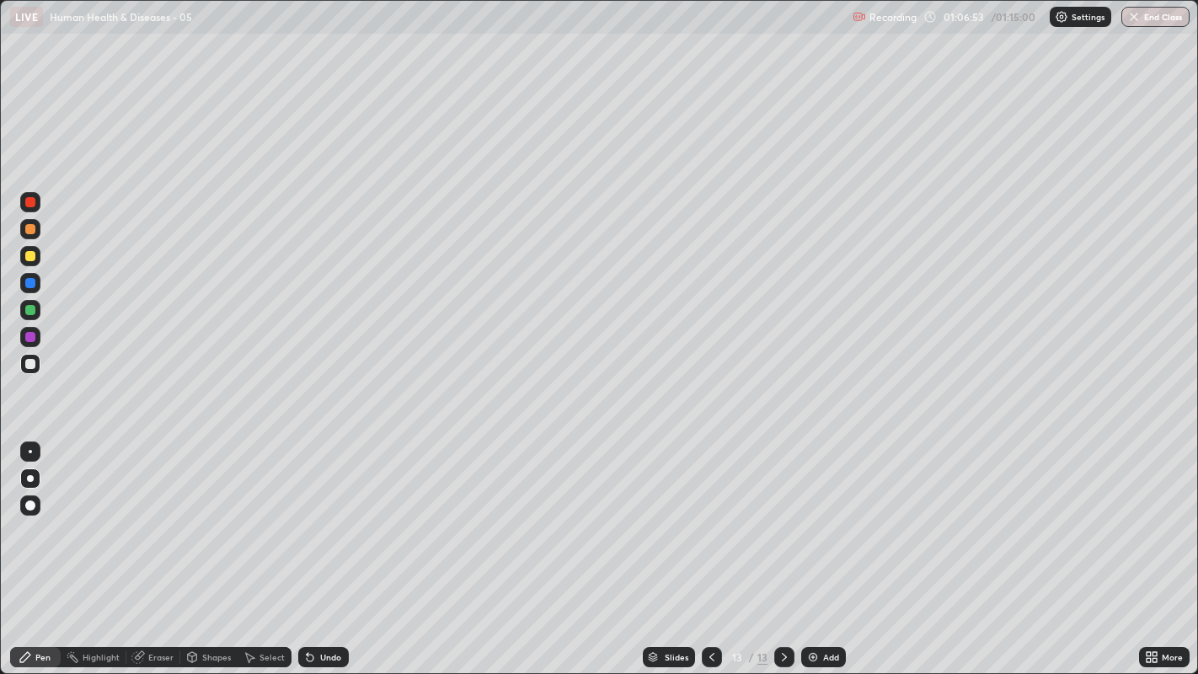
click at [29, 366] on div at bounding box center [30, 364] width 10 height 10
click at [29, 365] on div at bounding box center [30, 364] width 10 height 10
click at [37, 366] on div at bounding box center [30, 364] width 20 height 20
click at [1164, 12] on button "End Class" at bounding box center [1156, 17] width 68 height 20
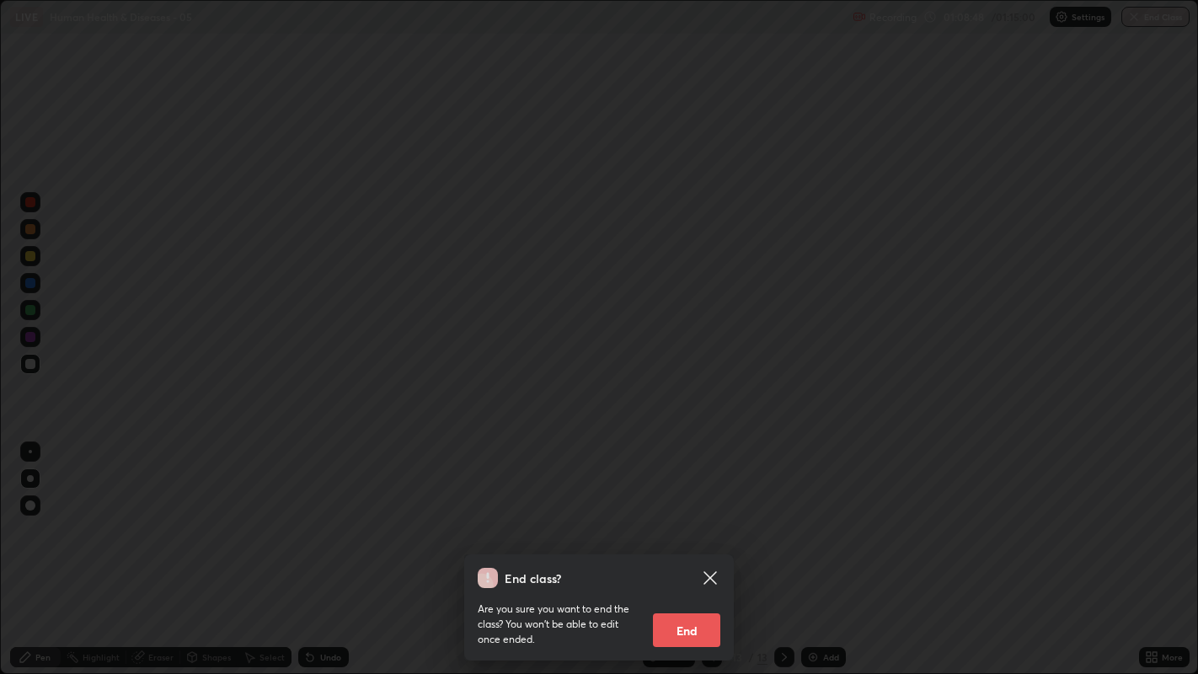
click at [689, 515] on button "End" at bounding box center [686, 631] width 67 height 34
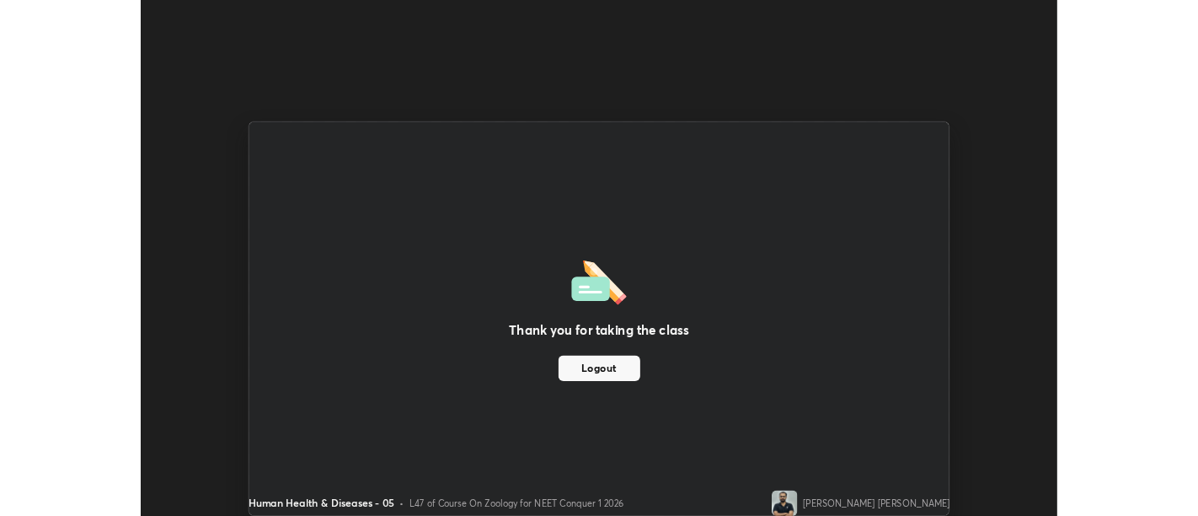
scroll to position [83759, 83076]
